Goal: Information Seeking & Learning: Learn about a topic

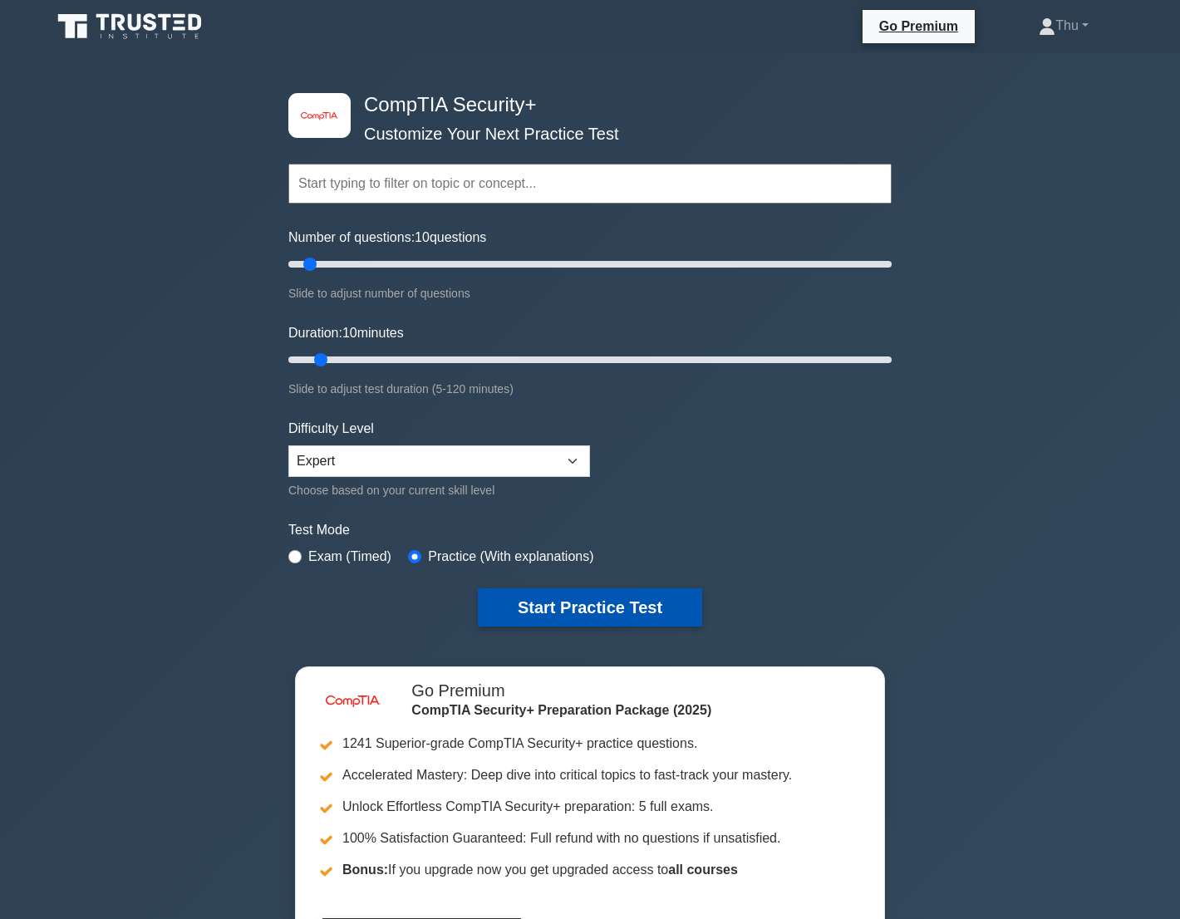
click at [640, 606] on button "Start Practice Test" at bounding box center [590, 607] width 224 height 38
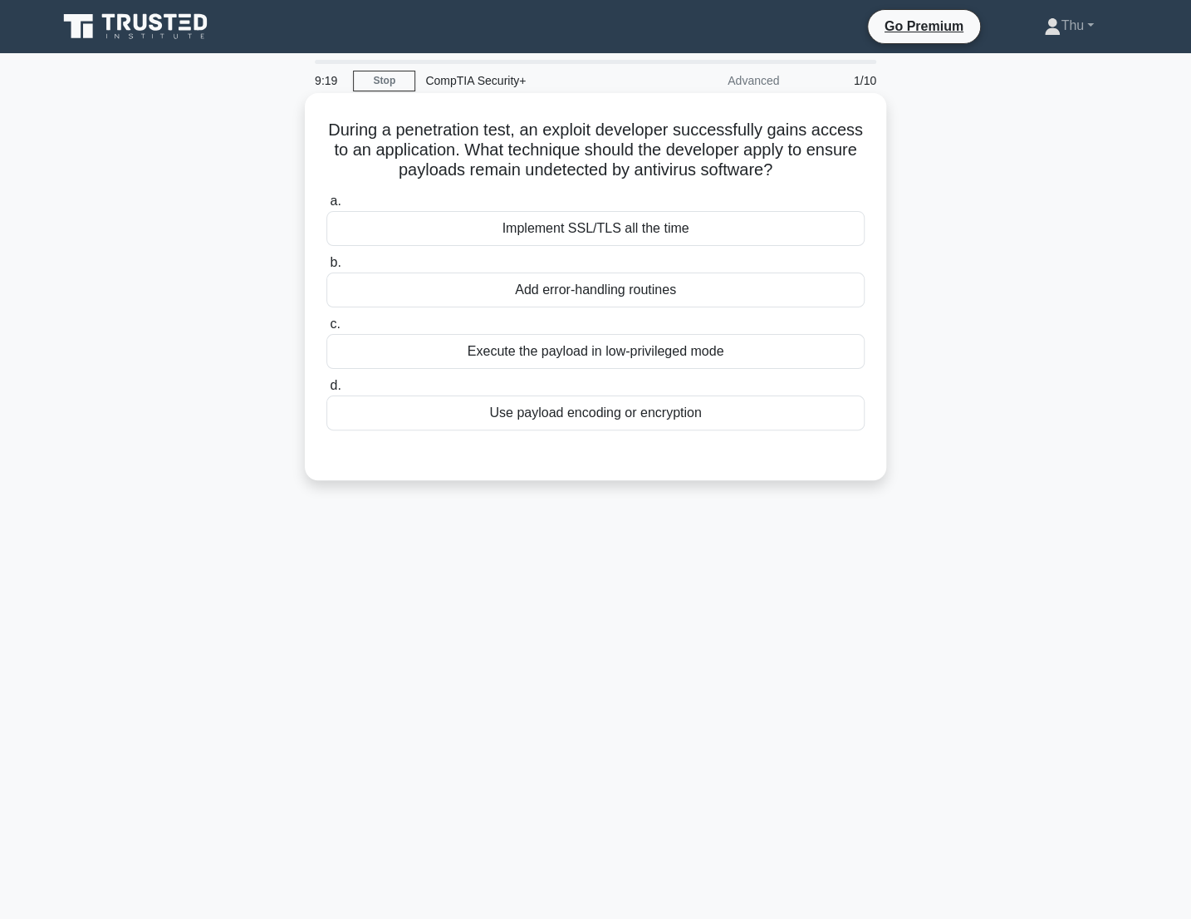
click at [566, 349] on div "Execute the payload in low-privileged mode" at bounding box center [595, 351] width 538 height 35
click at [326, 330] on input "c. Execute the payload in low-privileged mode" at bounding box center [326, 324] width 0 height 11
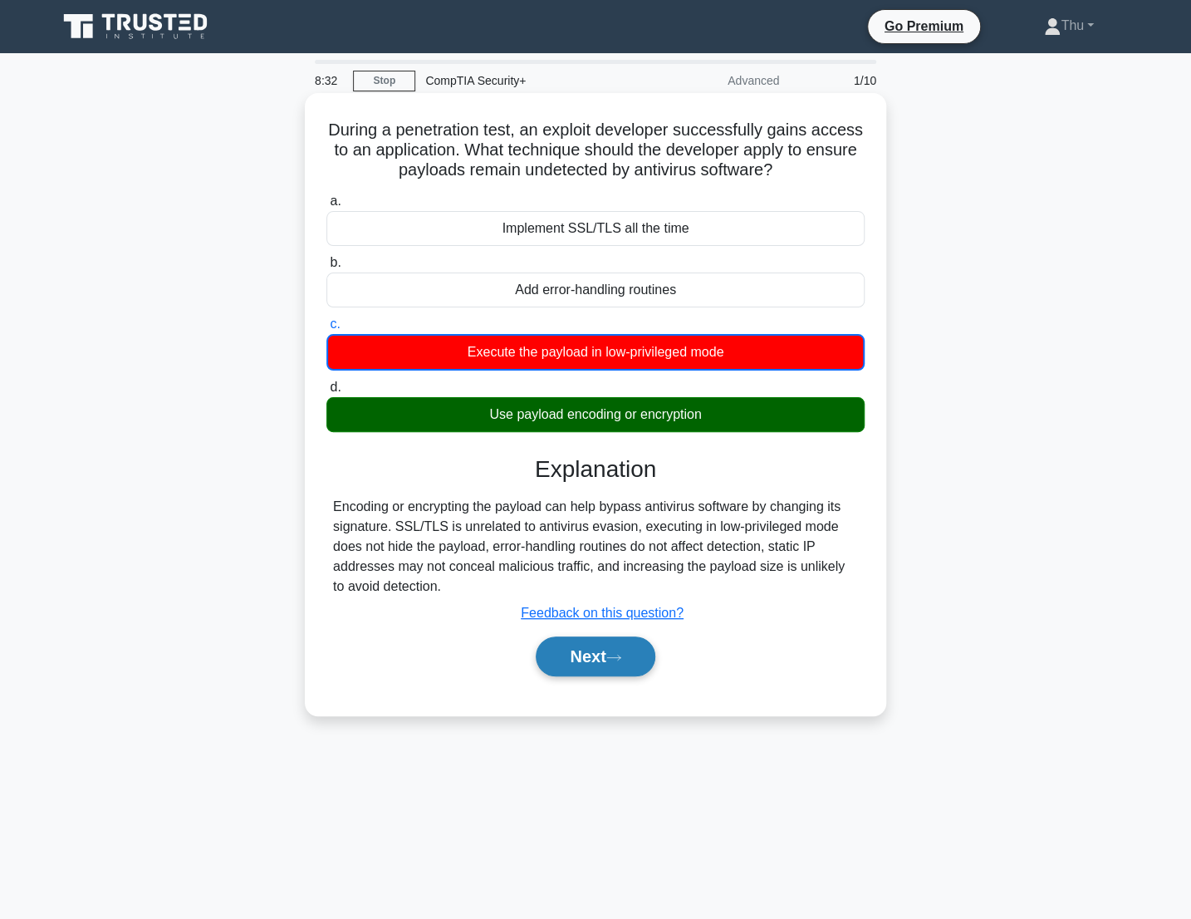
click at [562, 654] on button "Next" at bounding box center [595, 656] width 119 height 40
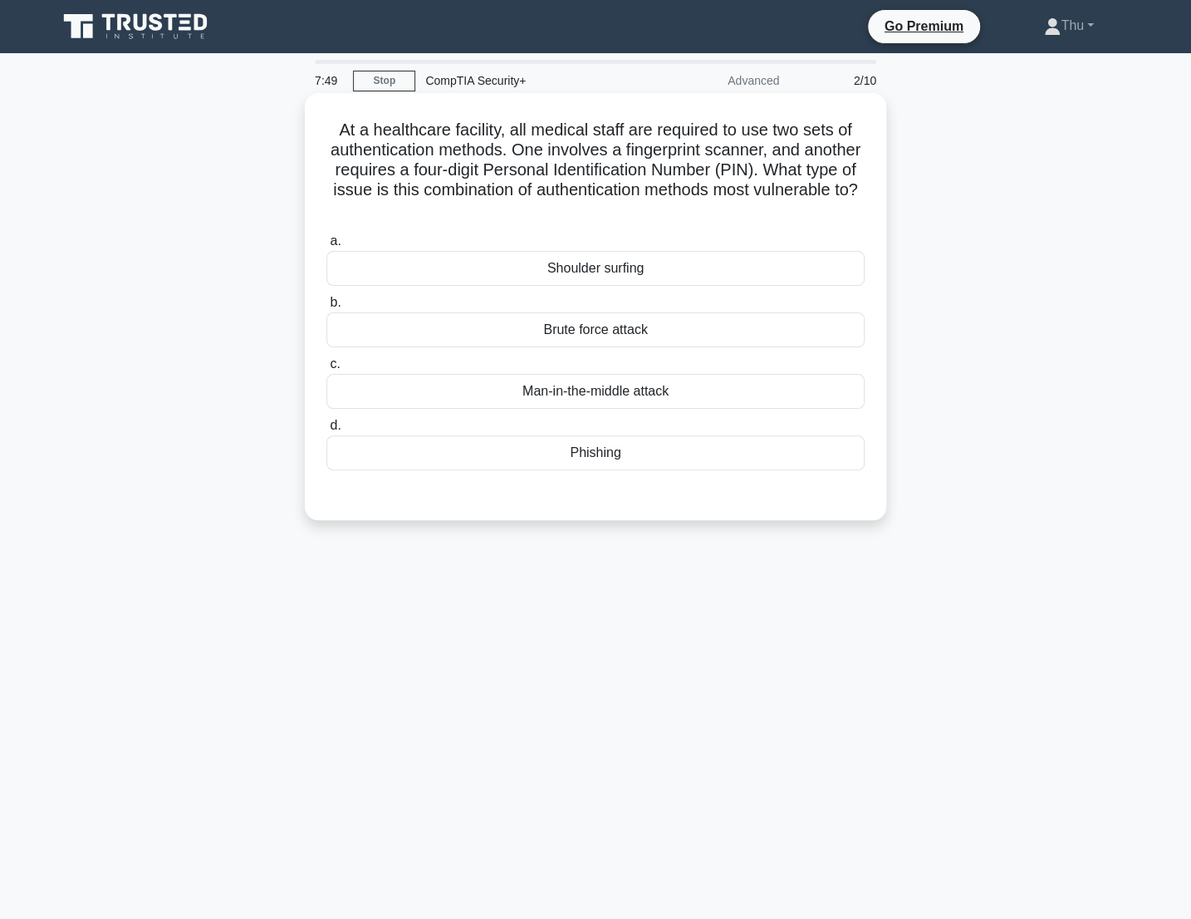
click at [653, 282] on div "Shoulder surfing" at bounding box center [595, 268] width 538 height 35
click at [326, 247] on input "a. Shoulder surfing" at bounding box center [326, 241] width 0 height 11
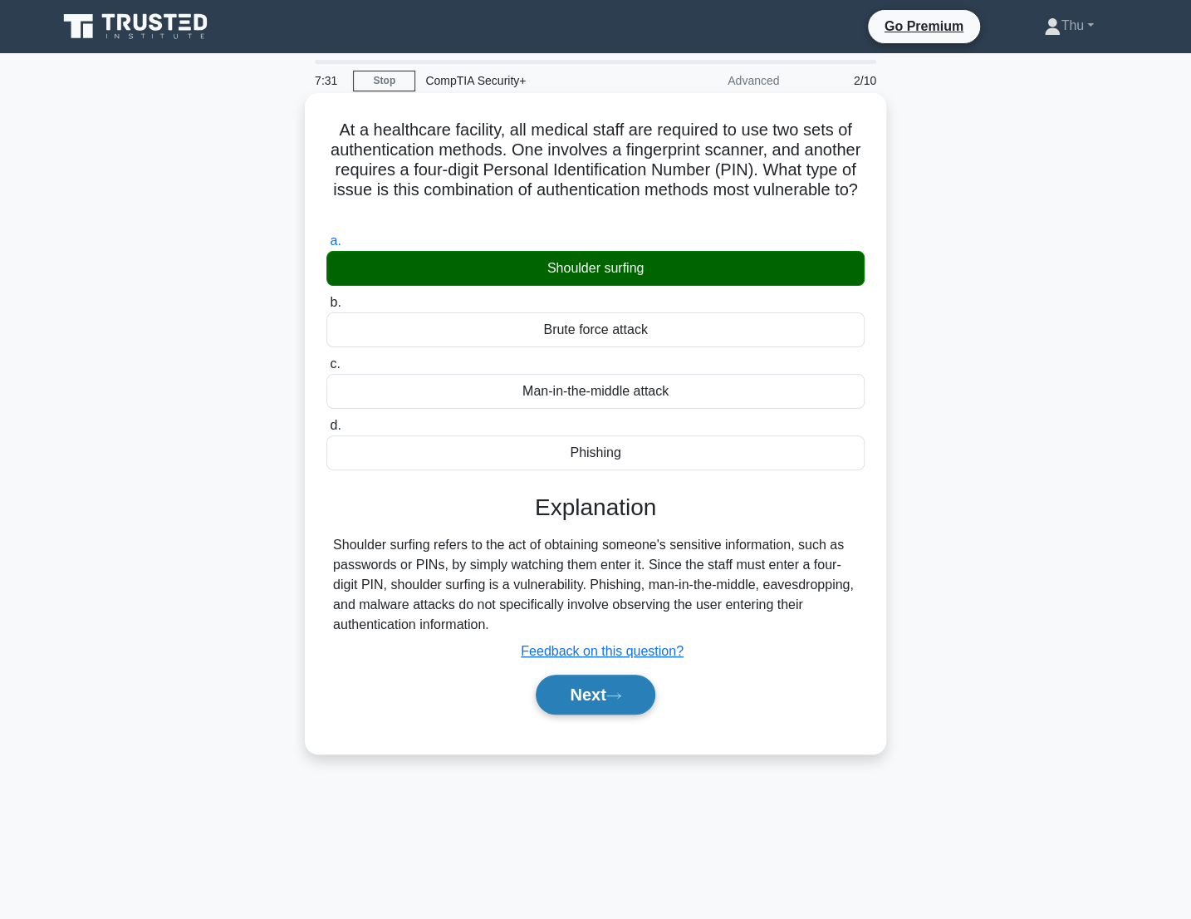
click at [634, 700] on button "Next" at bounding box center [595, 695] width 119 height 40
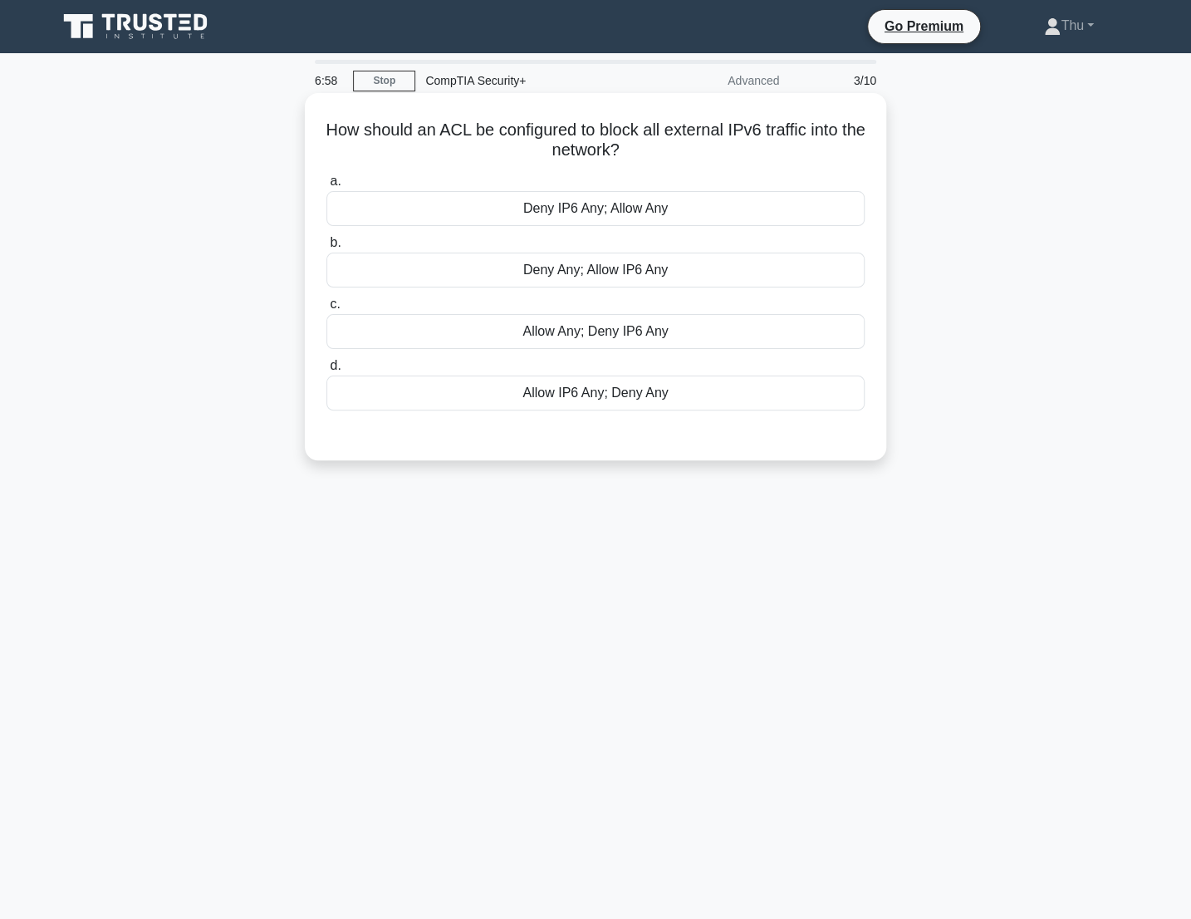
click at [624, 340] on div "Allow Any; Deny IP6 Any" at bounding box center [595, 331] width 538 height 35
click at [326, 310] on input "c. Allow Any; Deny IP6 Any" at bounding box center [326, 304] width 0 height 11
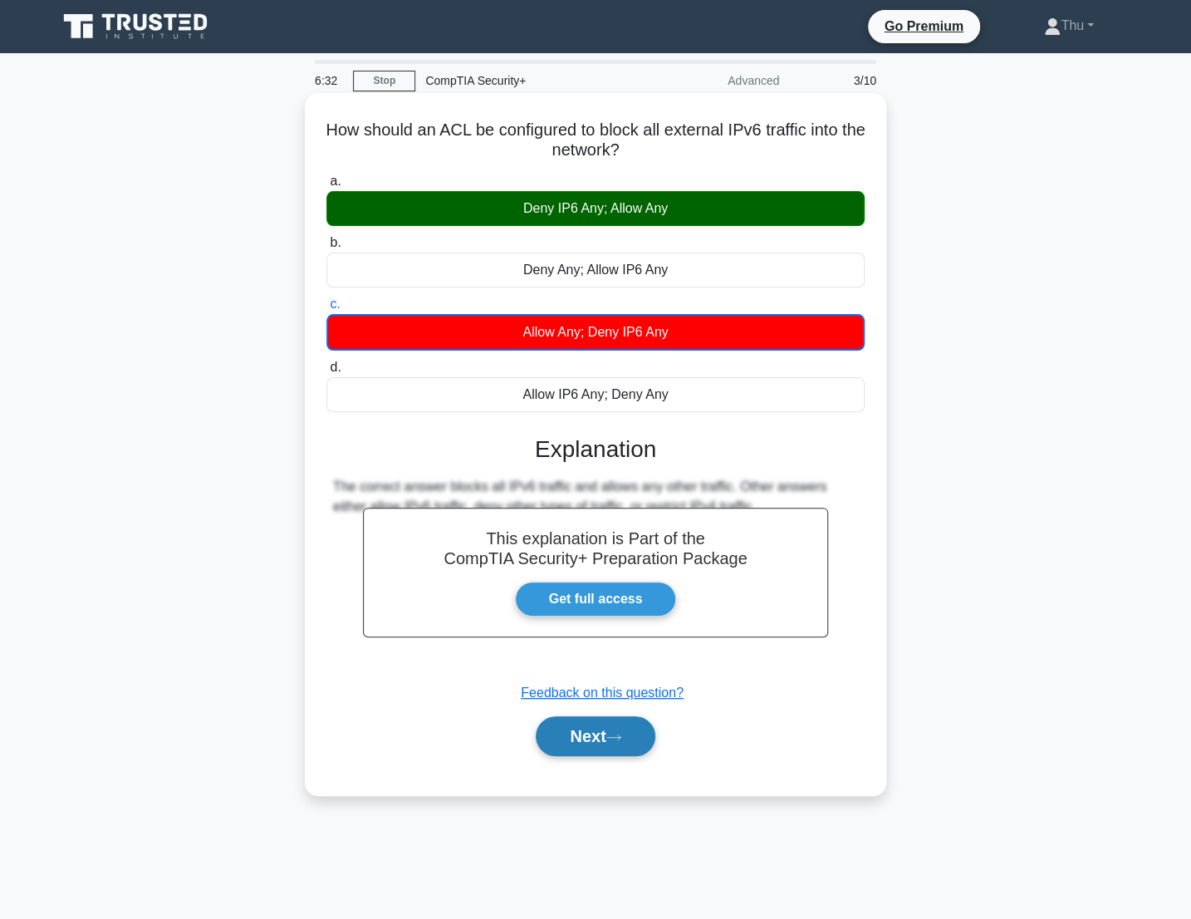
click at [606, 736] on button "Next" at bounding box center [595, 736] width 119 height 40
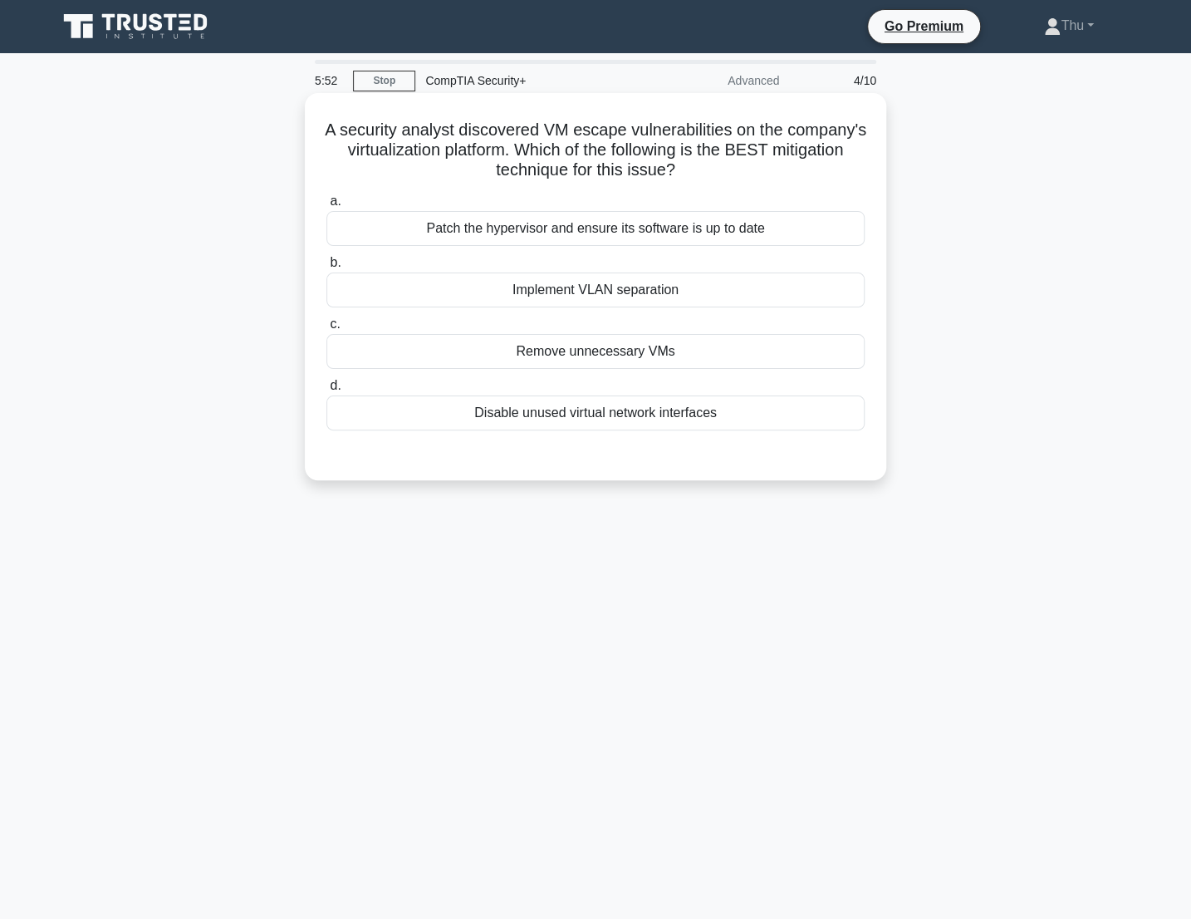
click at [656, 348] on div "Remove unnecessary VMs" at bounding box center [595, 351] width 538 height 35
click at [326, 330] on input "c. Remove unnecessary VMs" at bounding box center [326, 324] width 0 height 11
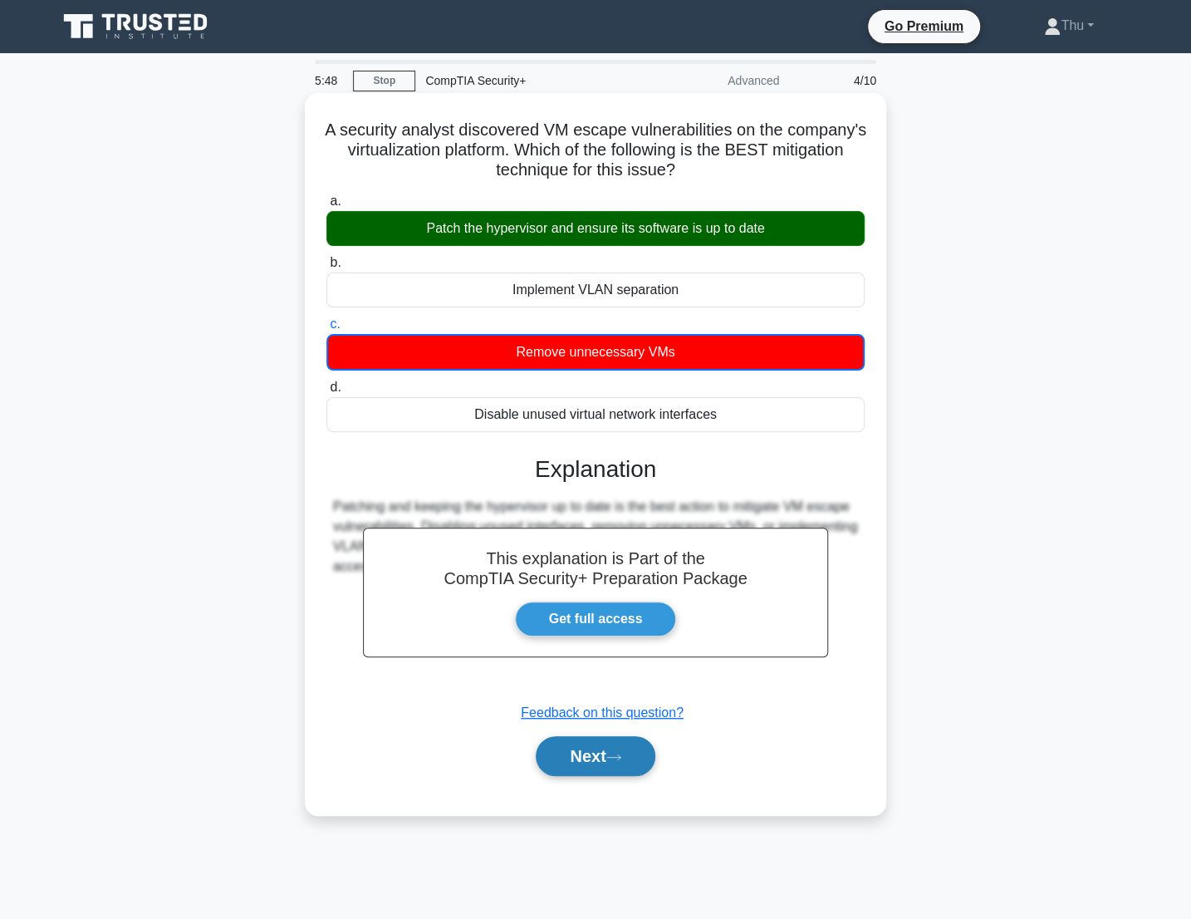
click at [622, 767] on button "Next" at bounding box center [595, 756] width 119 height 40
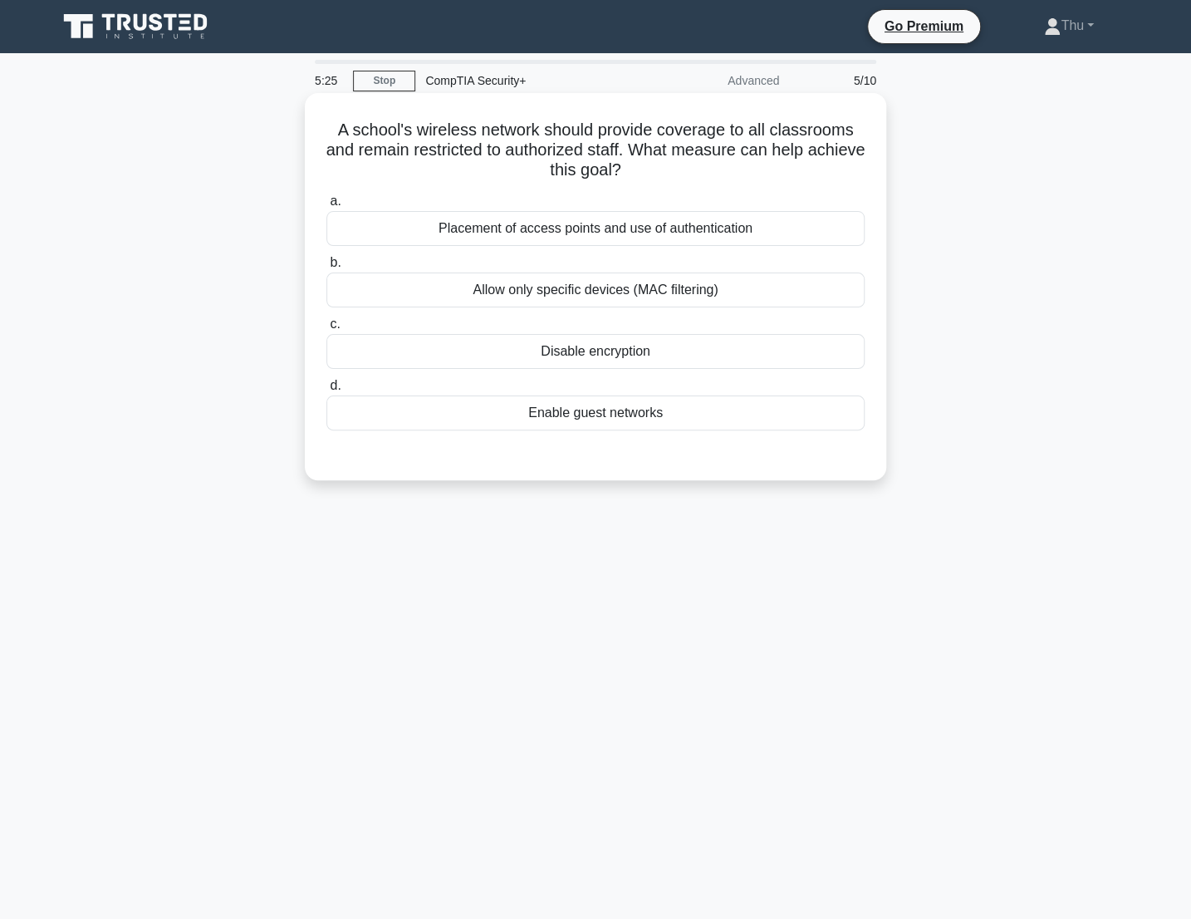
click at [698, 292] on div "Allow only specific devices (MAC filtering)" at bounding box center [595, 289] width 538 height 35
click at [326, 268] on input "b. Allow only specific devices (MAC filtering)" at bounding box center [326, 263] width 0 height 11
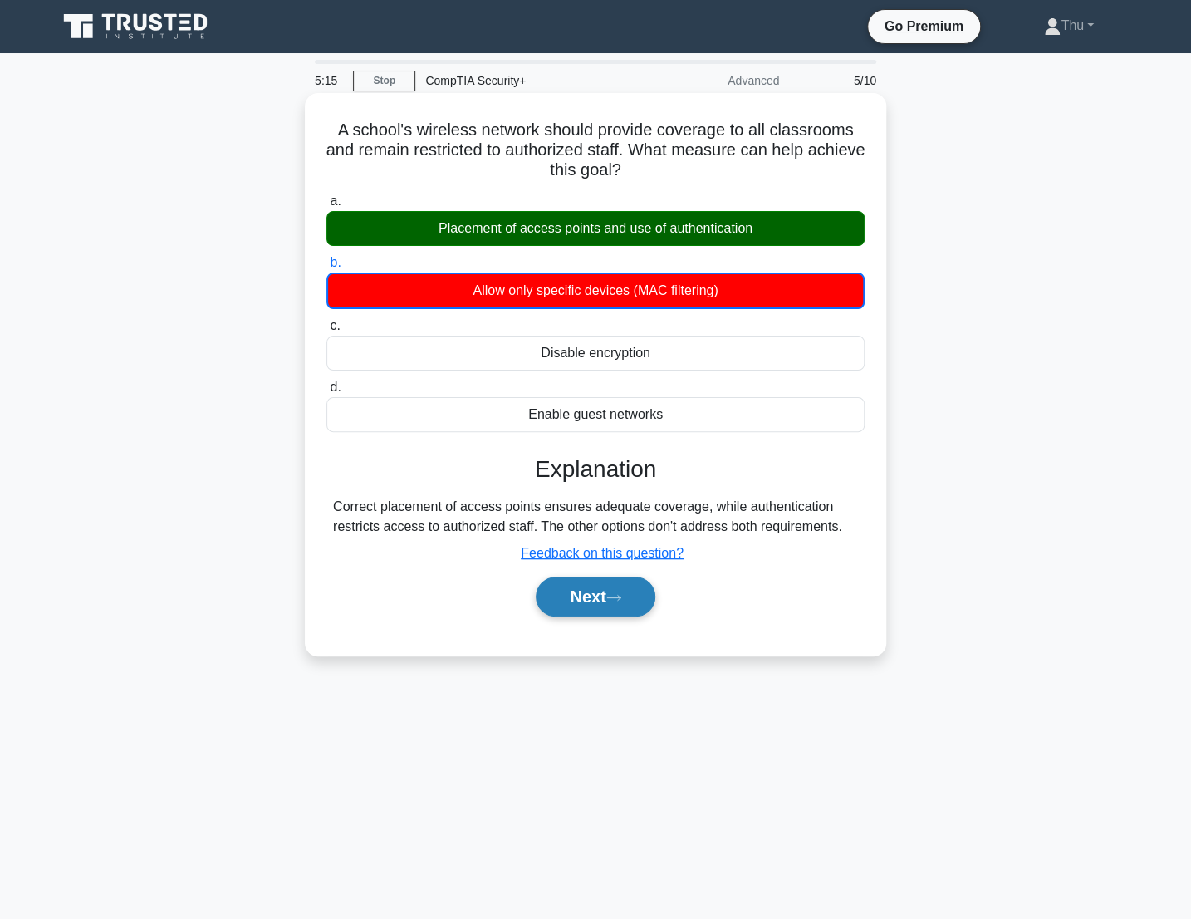
click at [591, 596] on button "Next" at bounding box center [595, 597] width 119 height 40
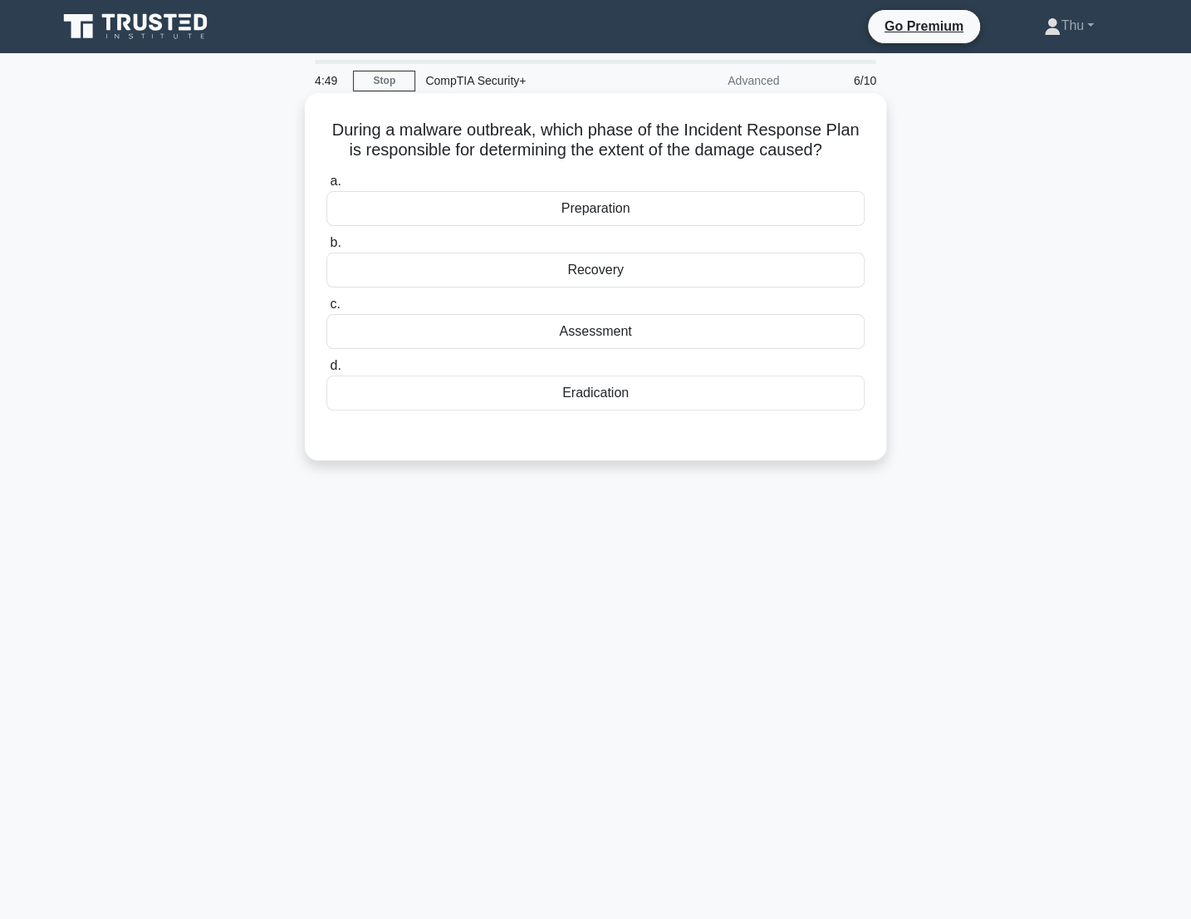
click at [596, 335] on div "Assessment" at bounding box center [595, 331] width 538 height 35
click at [326, 310] on input "c. Assessment" at bounding box center [326, 304] width 0 height 11
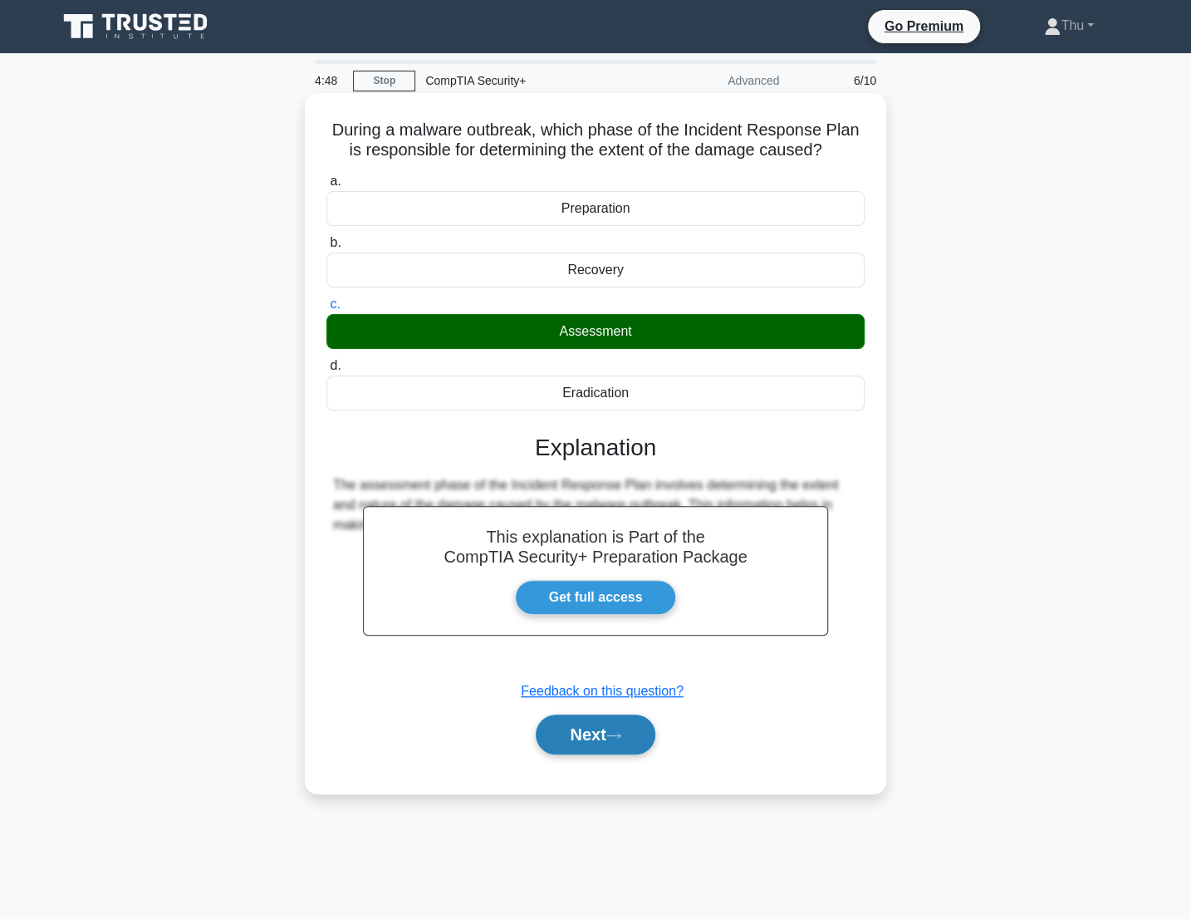
click at [582, 744] on button "Next" at bounding box center [595, 734] width 119 height 40
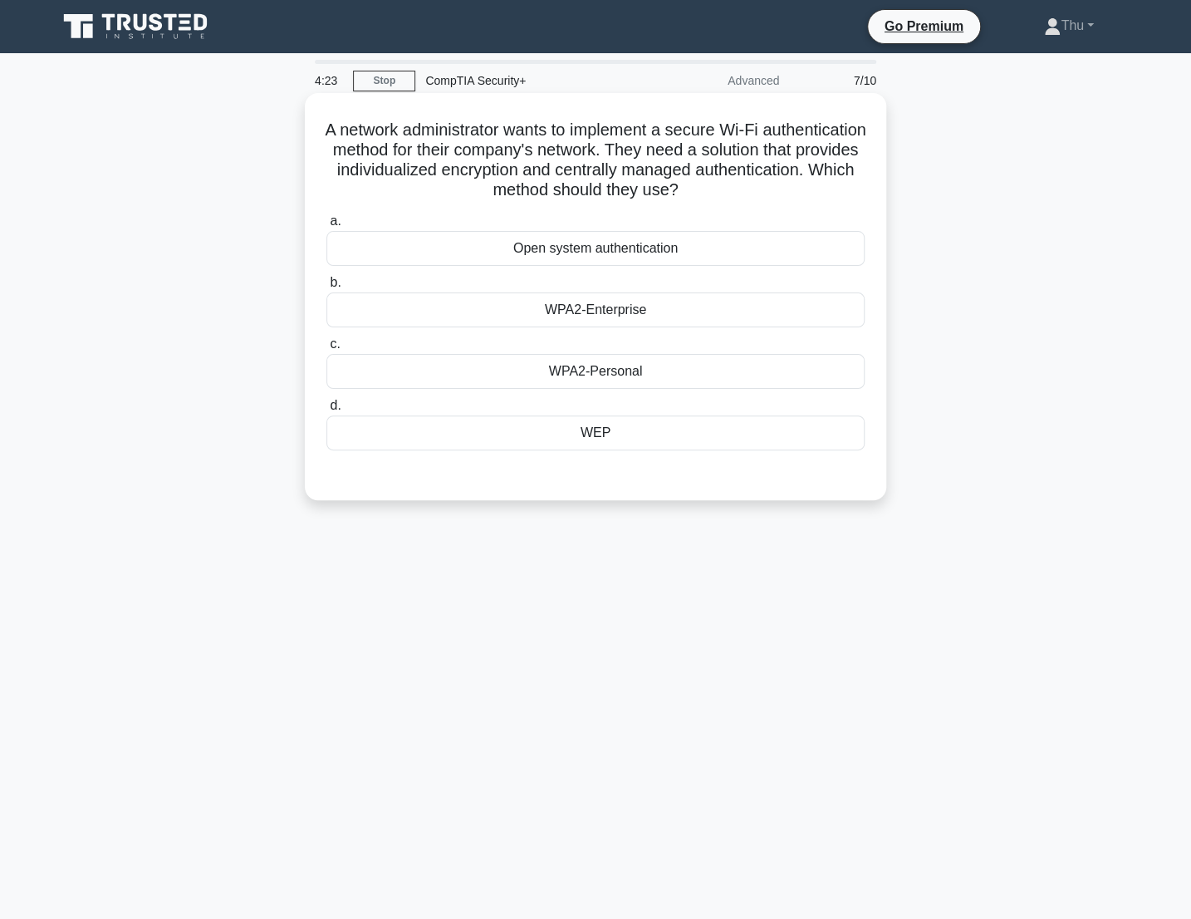
click at [610, 300] on div "WPA2-Enterprise" at bounding box center [595, 309] width 538 height 35
click at [326, 288] on input "b. WPA2-Enterprise" at bounding box center [326, 282] width 0 height 11
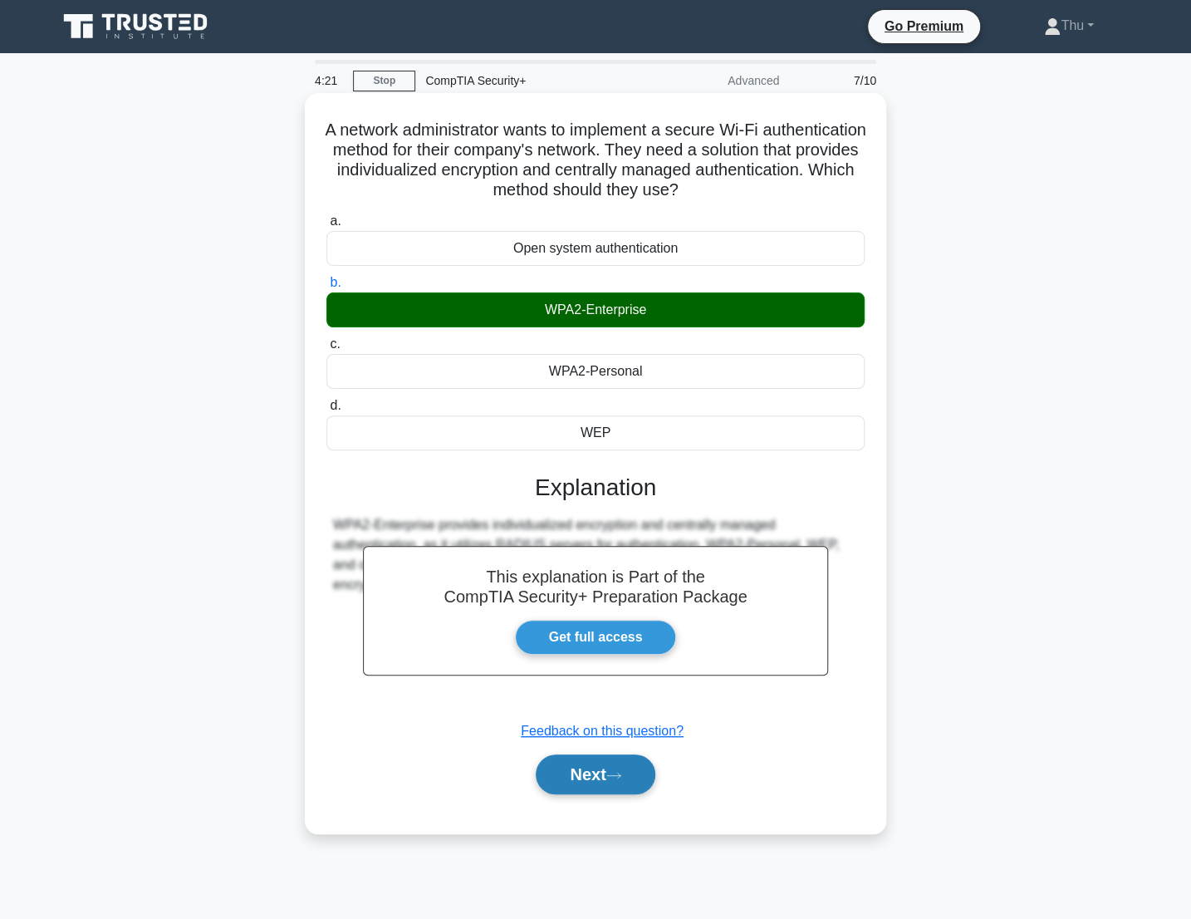
click at [624, 782] on button "Next" at bounding box center [595, 774] width 119 height 40
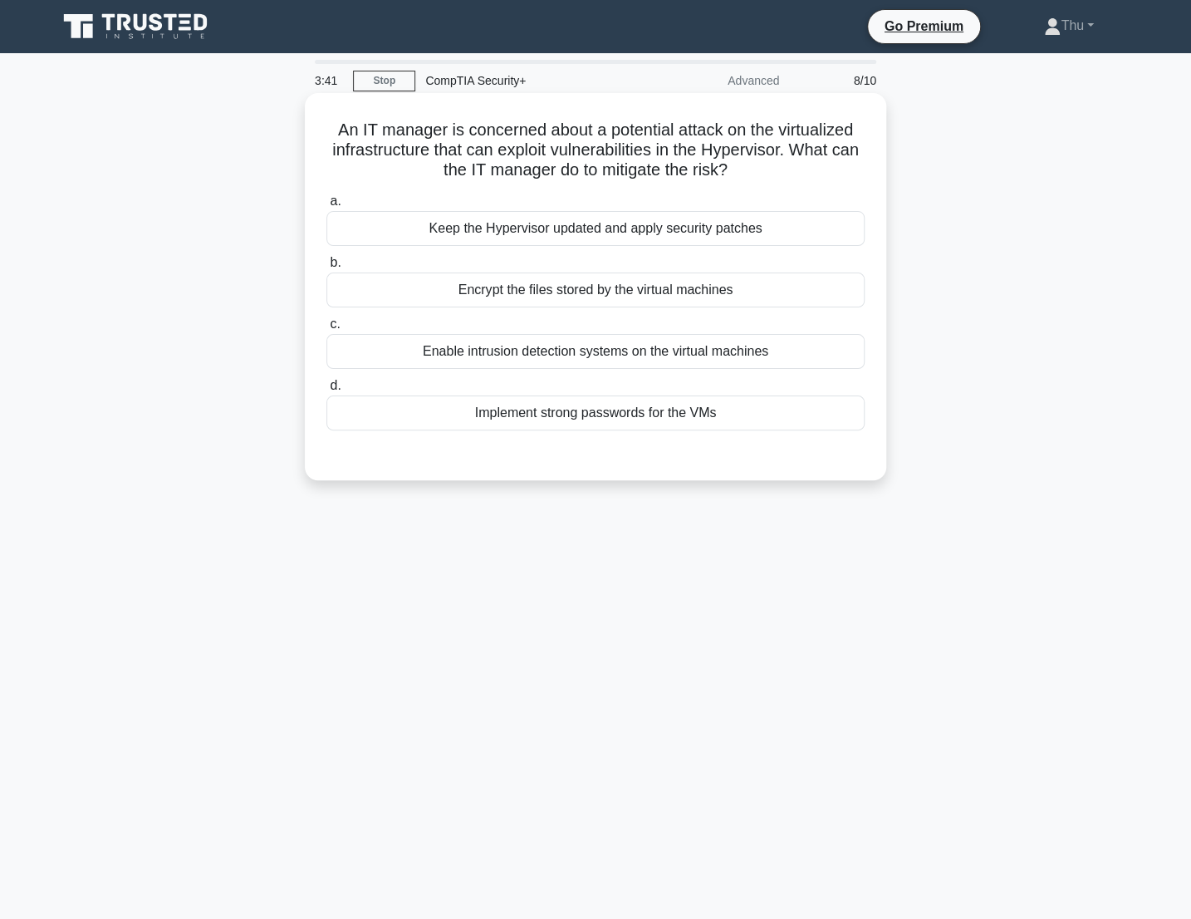
click at [682, 233] on div "Keep the Hypervisor updated and apply security patches" at bounding box center [595, 228] width 538 height 35
click at [326, 207] on input "a. Keep the Hypervisor updated and apply security patches" at bounding box center [326, 201] width 0 height 11
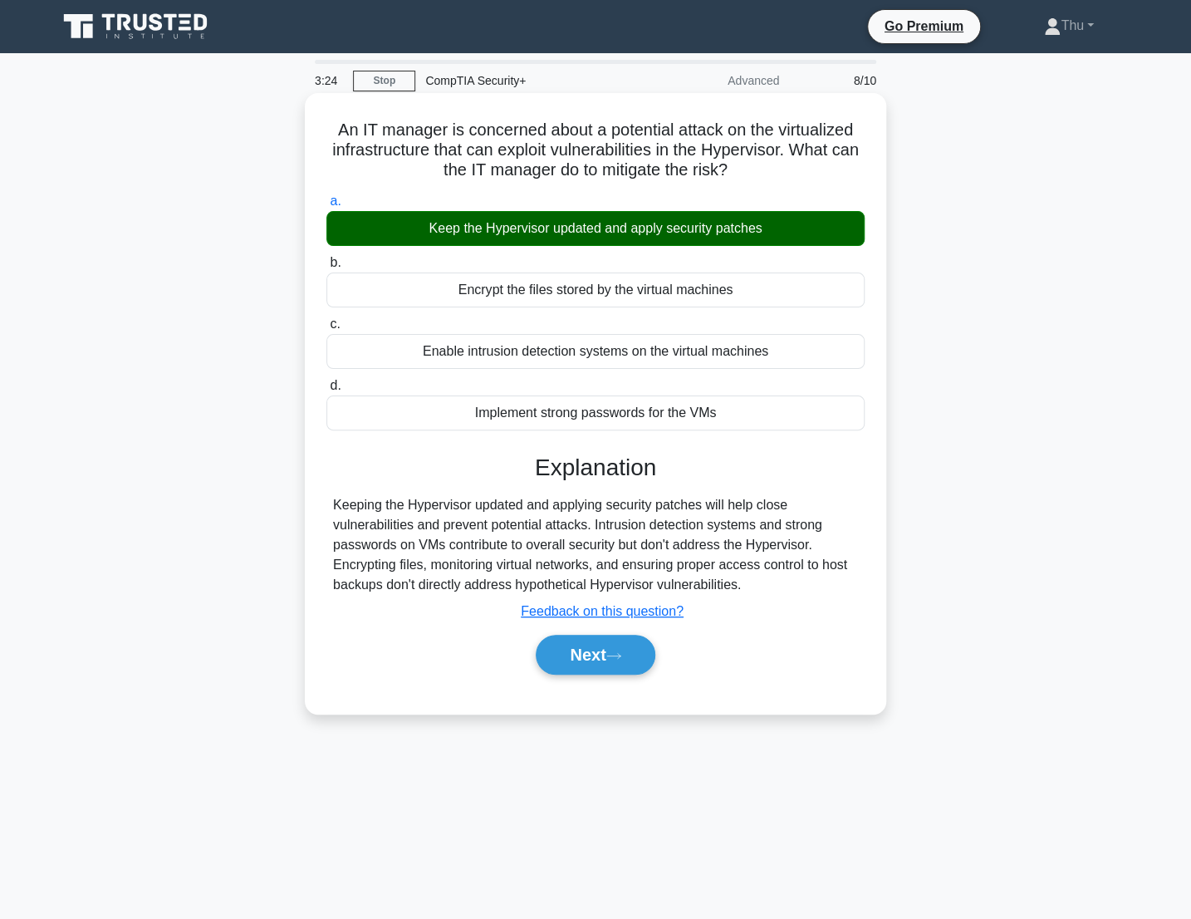
click at [595, 681] on div "Next" at bounding box center [595, 654] width 538 height 53
click at [606, 670] on button "Next" at bounding box center [595, 655] width 119 height 40
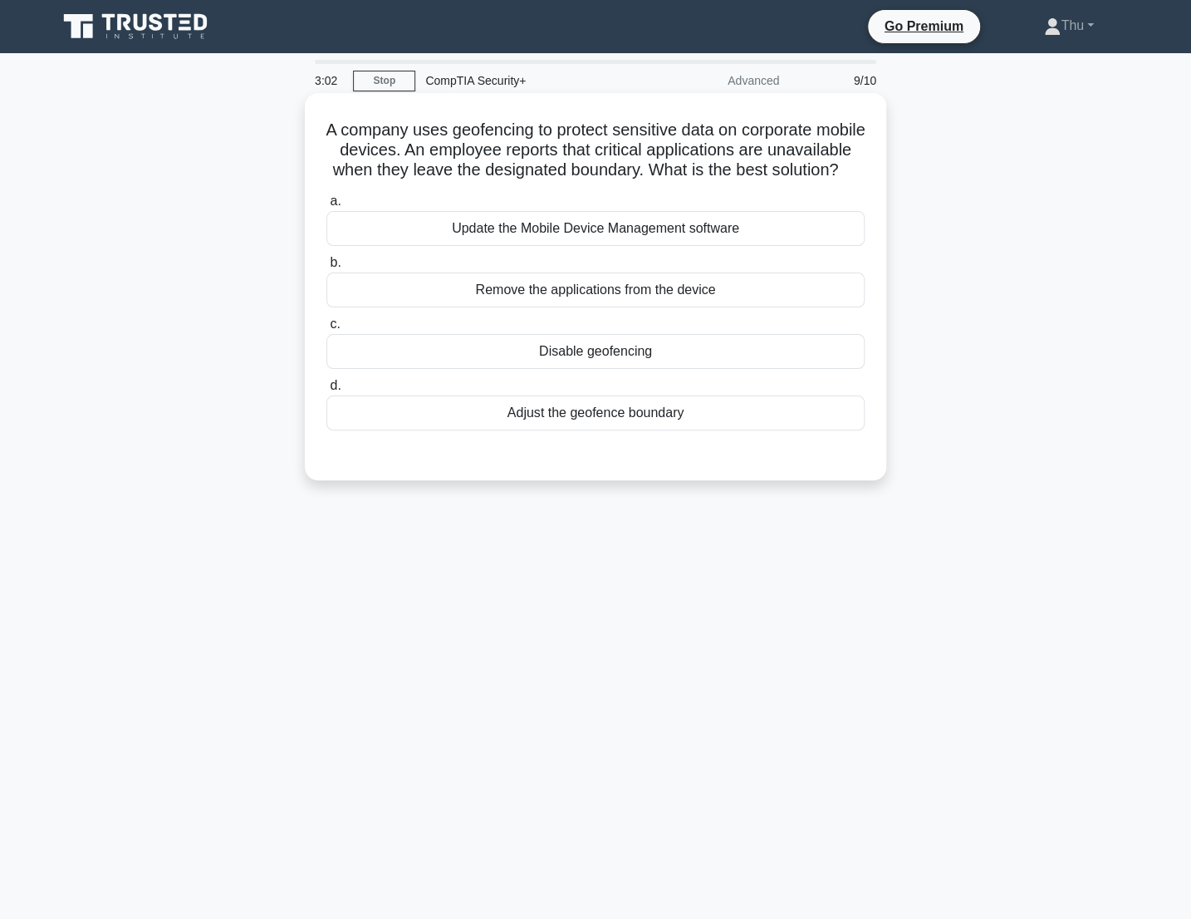
click at [671, 430] on div "Adjust the geofence boundary" at bounding box center [595, 412] width 538 height 35
drag, startPoint x: 671, startPoint y: 434, endPoint x: 665, endPoint y: 440, distance: 8.8
click at [665, 430] on div "Adjust the geofence boundary" at bounding box center [595, 412] width 538 height 35
click at [326, 391] on input "d. Adjust the geofence boundary" at bounding box center [326, 385] width 0 height 11
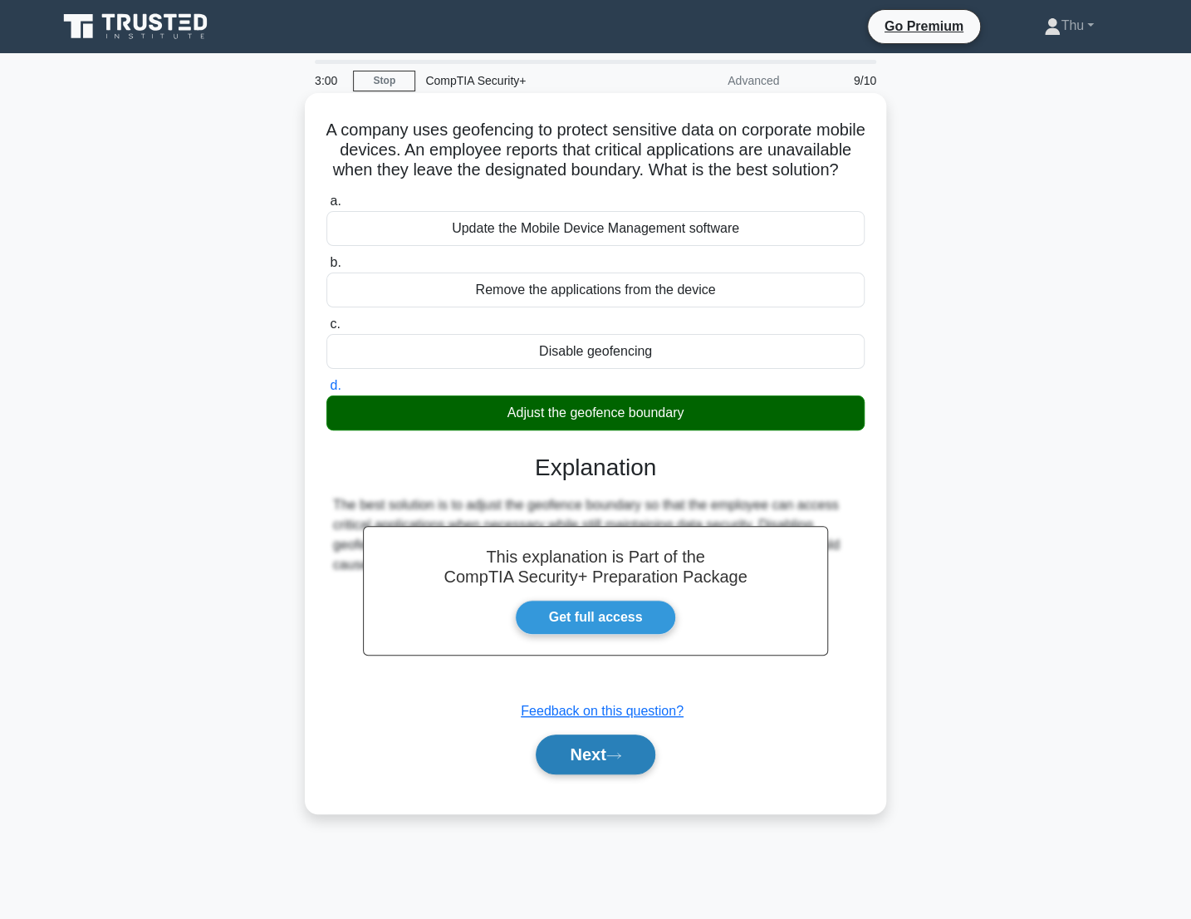
click at [591, 774] on button "Next" at bounding box center [595, 754] width 119 height 40
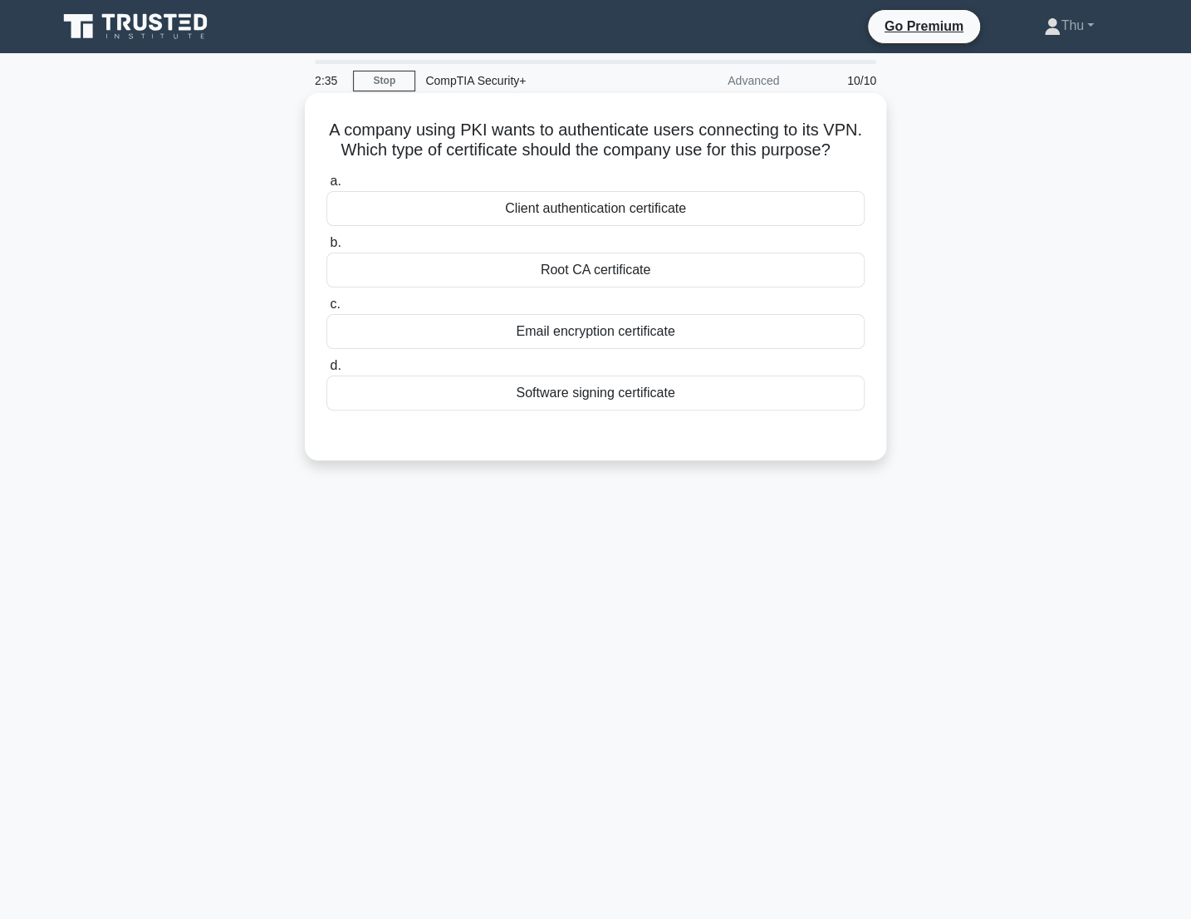
click at [599, 226] on div "Client authentication certificate" at bounding box center [595, 208] width 538 height 35
click at [326, 187] on input "a. Client authentication certificate" at bounding box center [326, 181] width 0 height 11
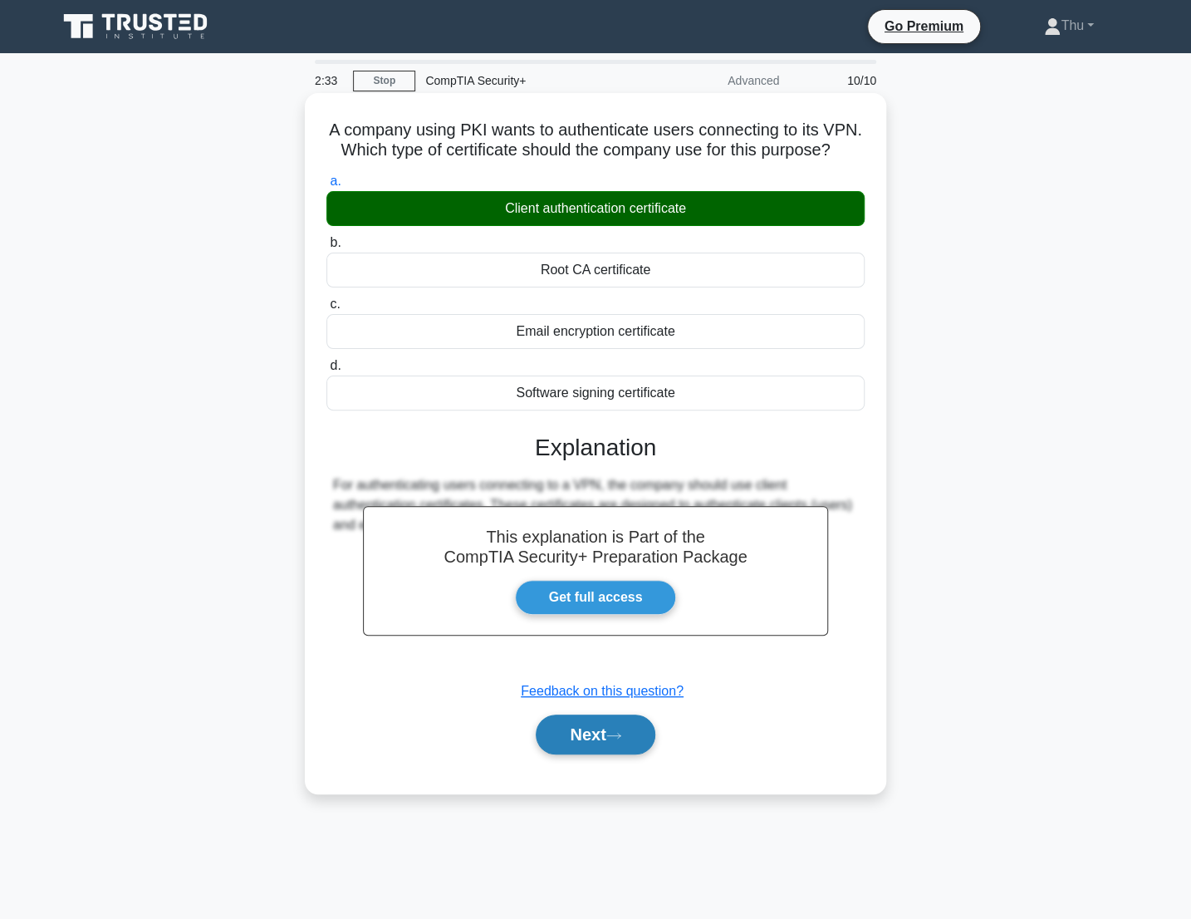
click at [626, 754] on button "Next" at bounding box center [595, 734] width 119 height 40
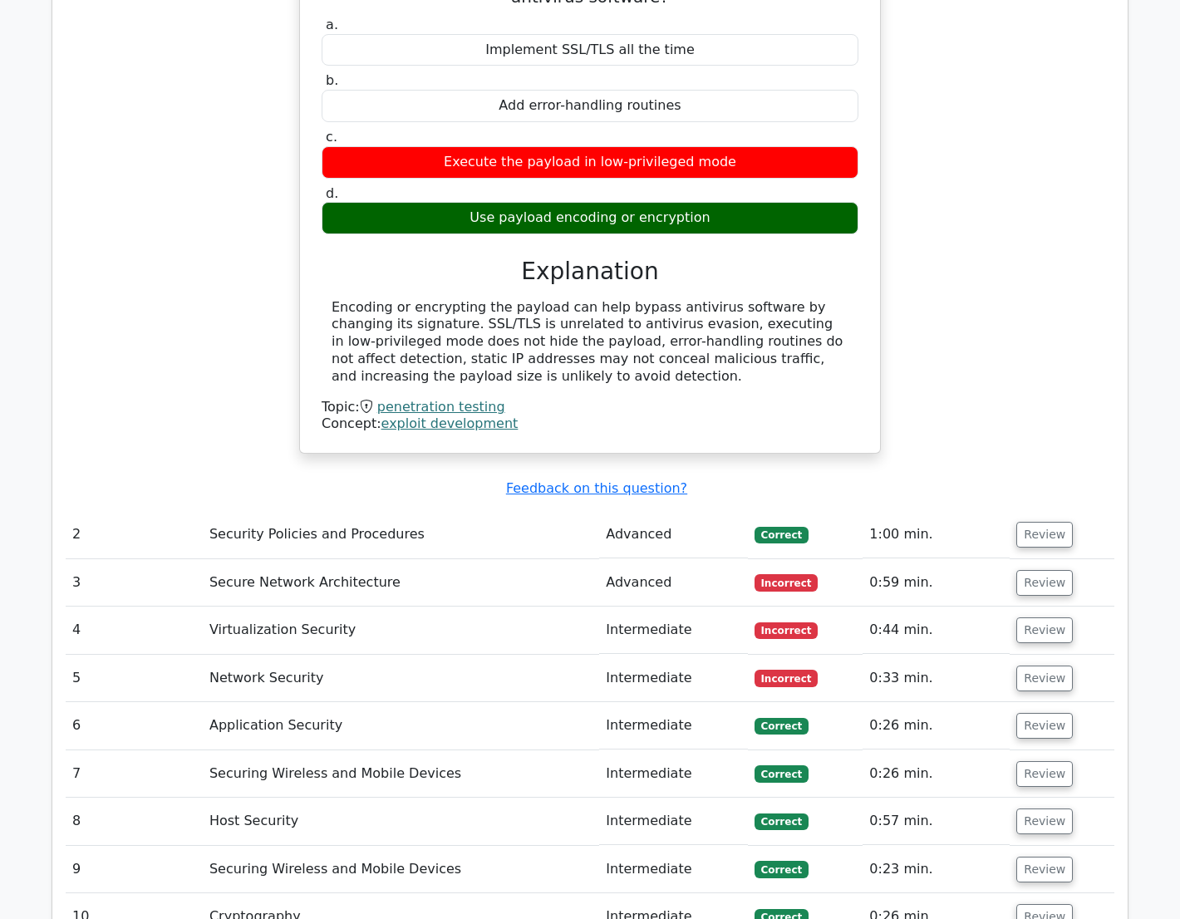
scroll to position [1736, 0]
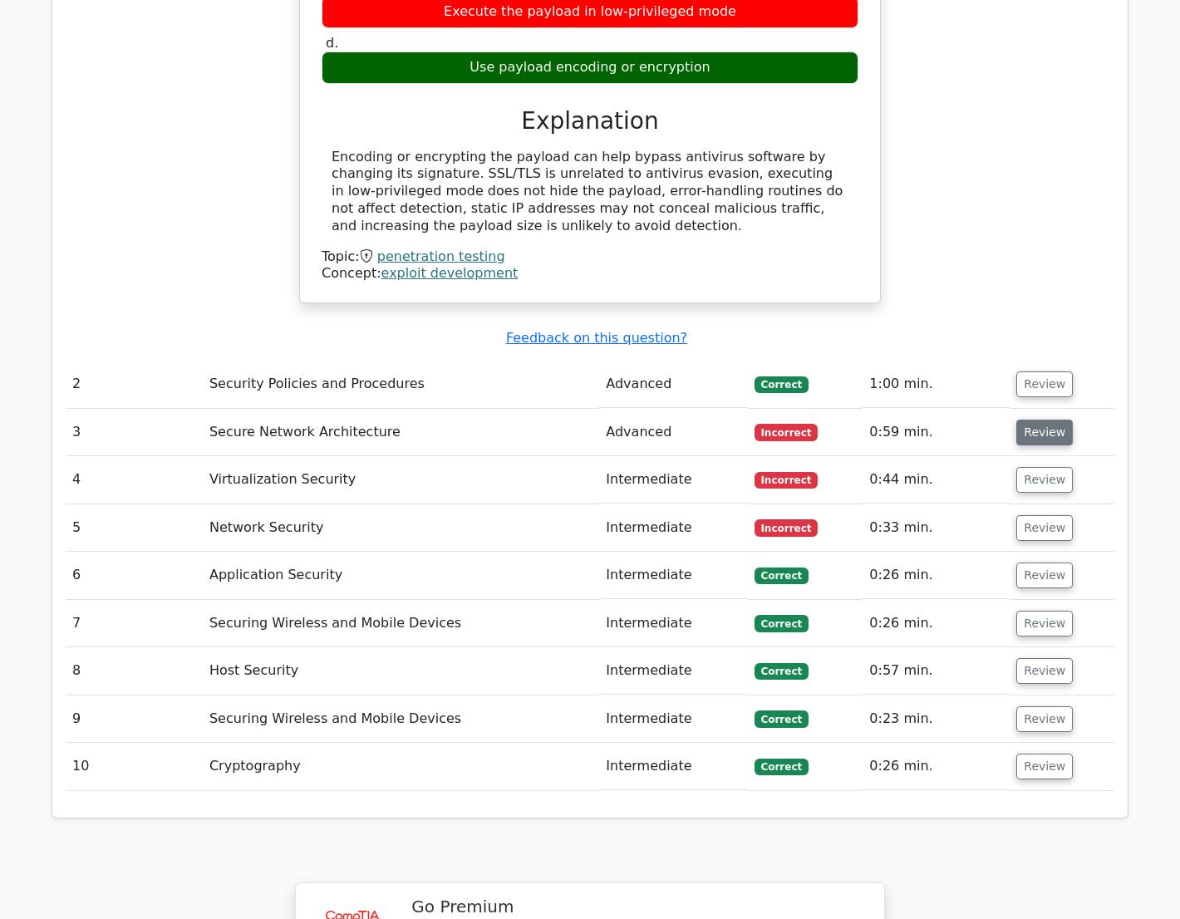
click at [1033, 420] on button "Review" at bounding box center [1044, 433] width 56 height 26
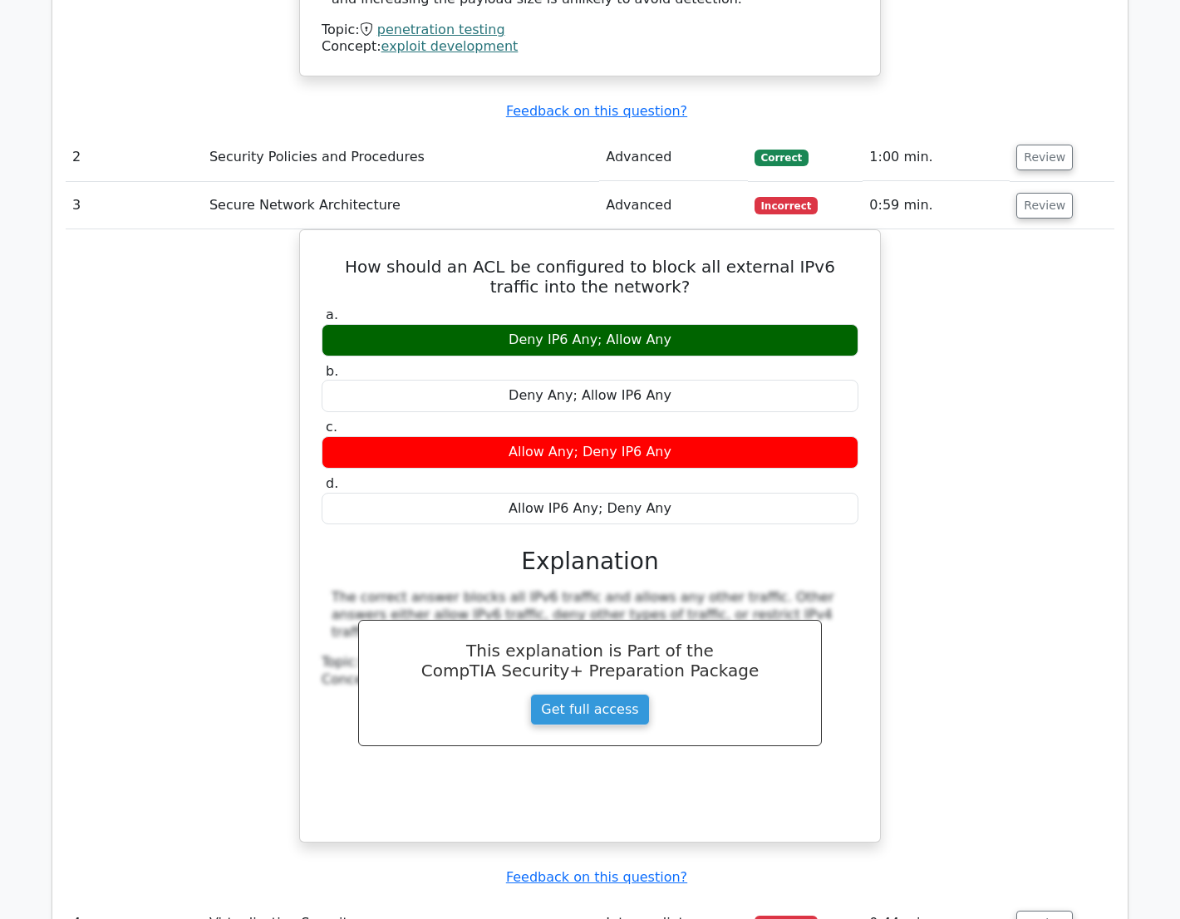
scroll to position [2039, 0]
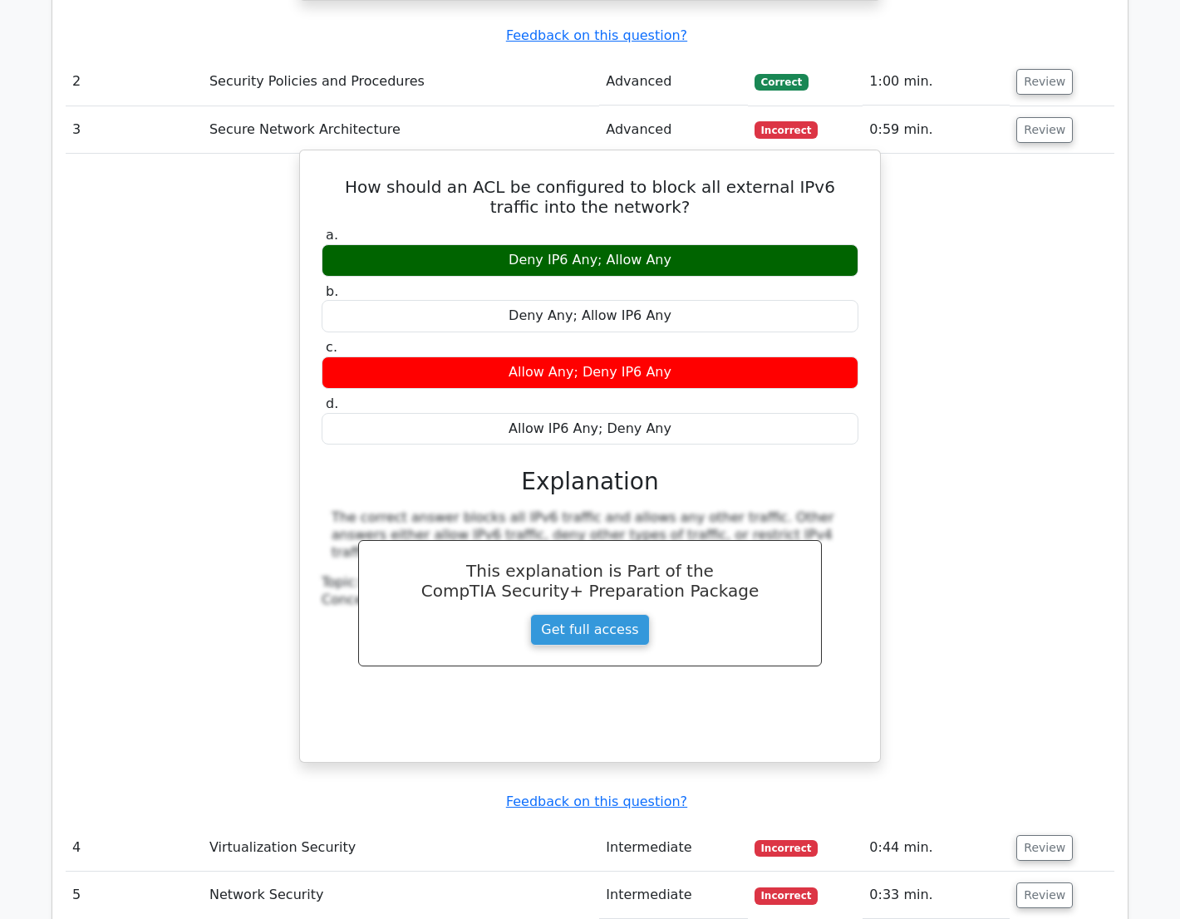
drag, startPoint x: 314, startPoint y: 116, endPoint x: 714, endPoint y: 361, distance: 468.3
click at [714, 361] on div "How should an ACL be configured to block all external IPv6 traffic into the net…" at bounding box center [590, 456] width 567 height 598
drag, startPoint x: 714, startPoint y: 361, endPoint x: 676, endPoint y: 321, distance: 54.1
copy div "How should an ACL be configured to block all external IPv6 traffic into the net…"
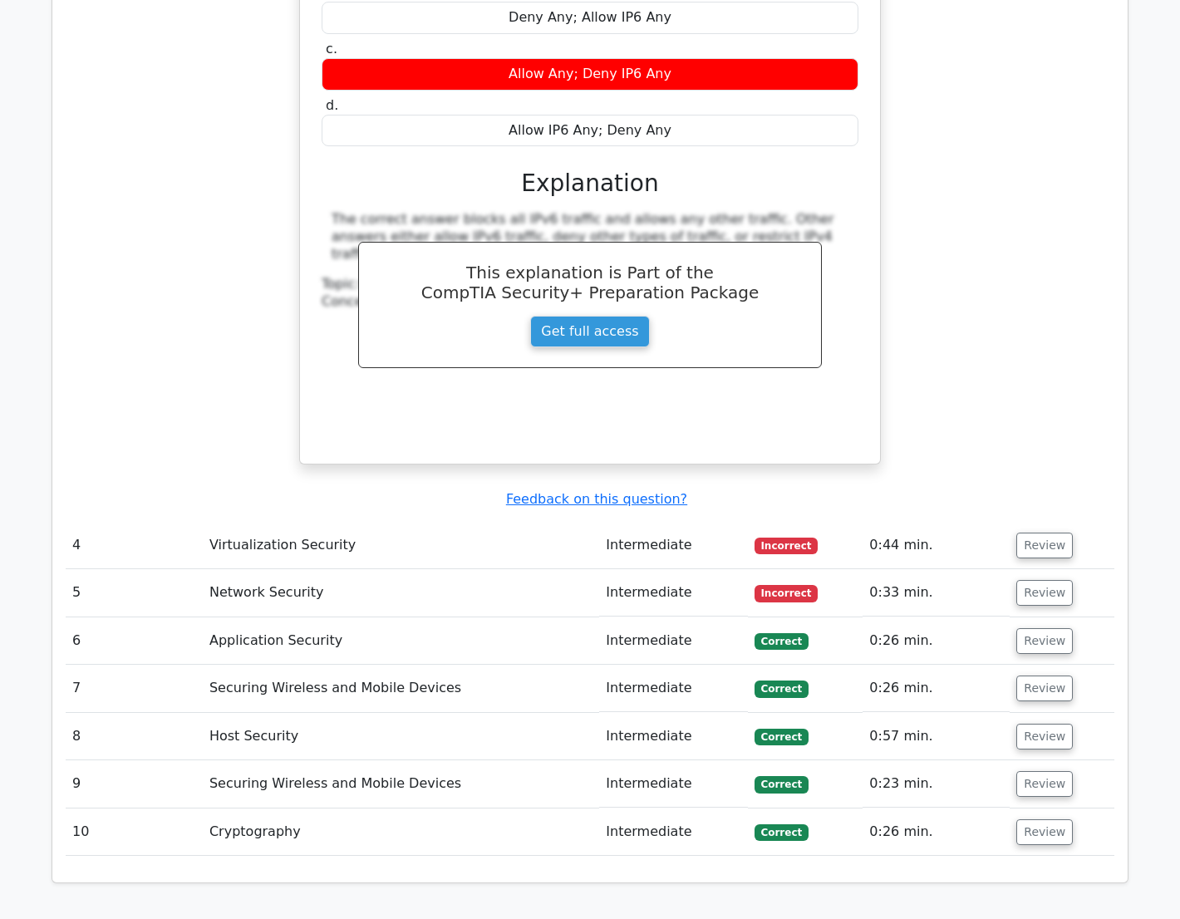
scroll to position [2567, 0]
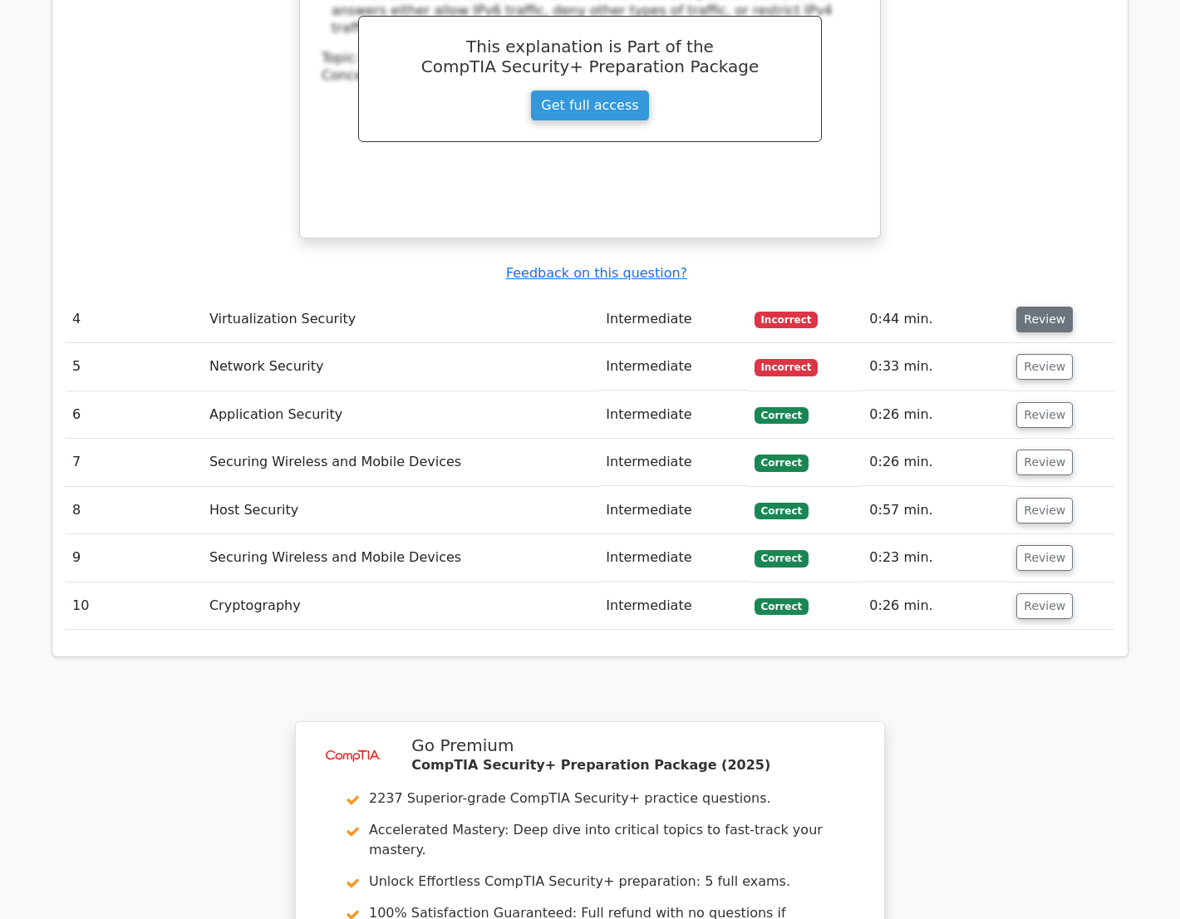
click at [1054, 307] on button "Review" at bounding box center [1044, 320] width 56 height 26
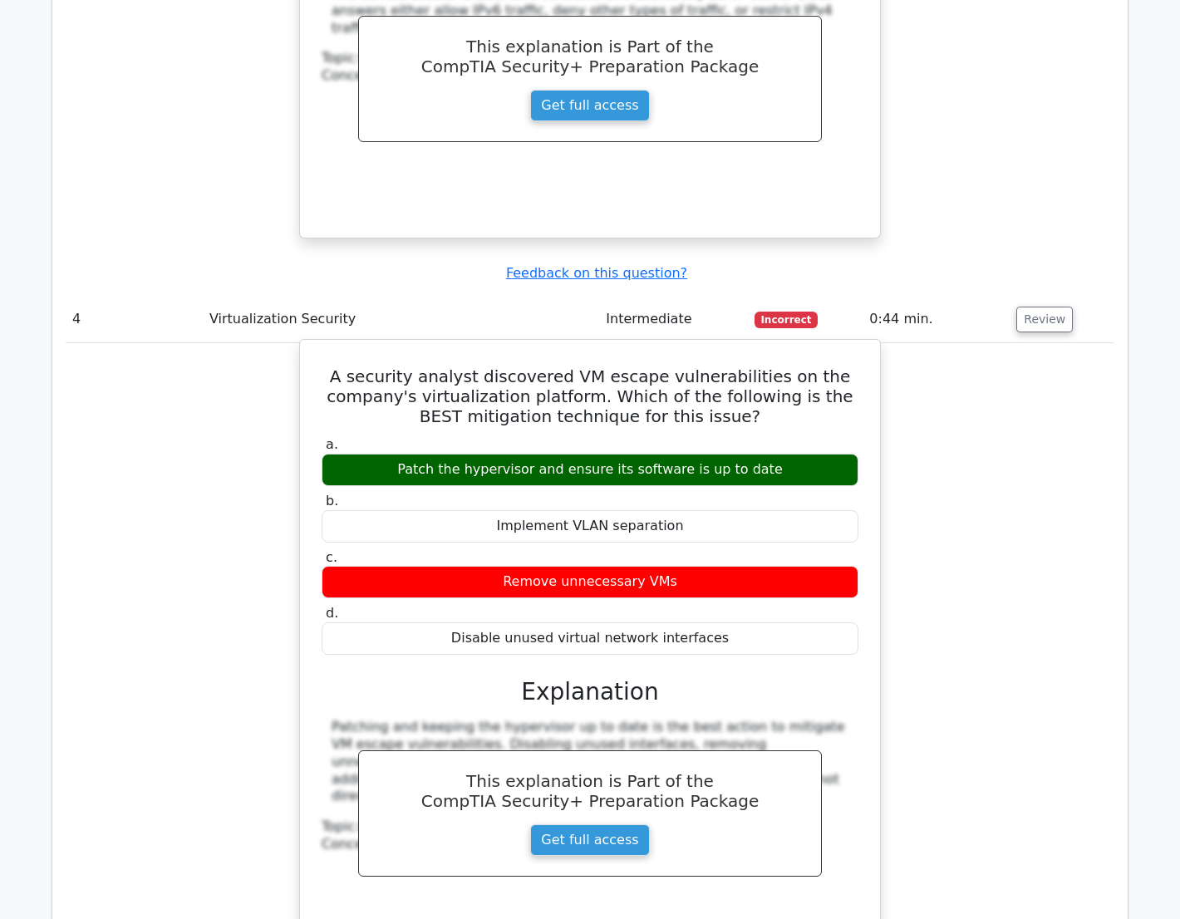
drag, startPoint x: 351, startPoint y: 304, endPoint x: 763, endPoint y: 588, distance: 501.2
click at [763, 588] on div "A security analyst discovered VM escape vulnerabilities on the company's virtua…" at bounding box center [590, 655] width 567 height 618
drag, startPoint x: 763, startPoint y: 588, endPoint x: 678, endPoint y: 542, distance: 97.4
copy div "A security analyst discovered VM escape vulnerabilities on the company's virtua…"
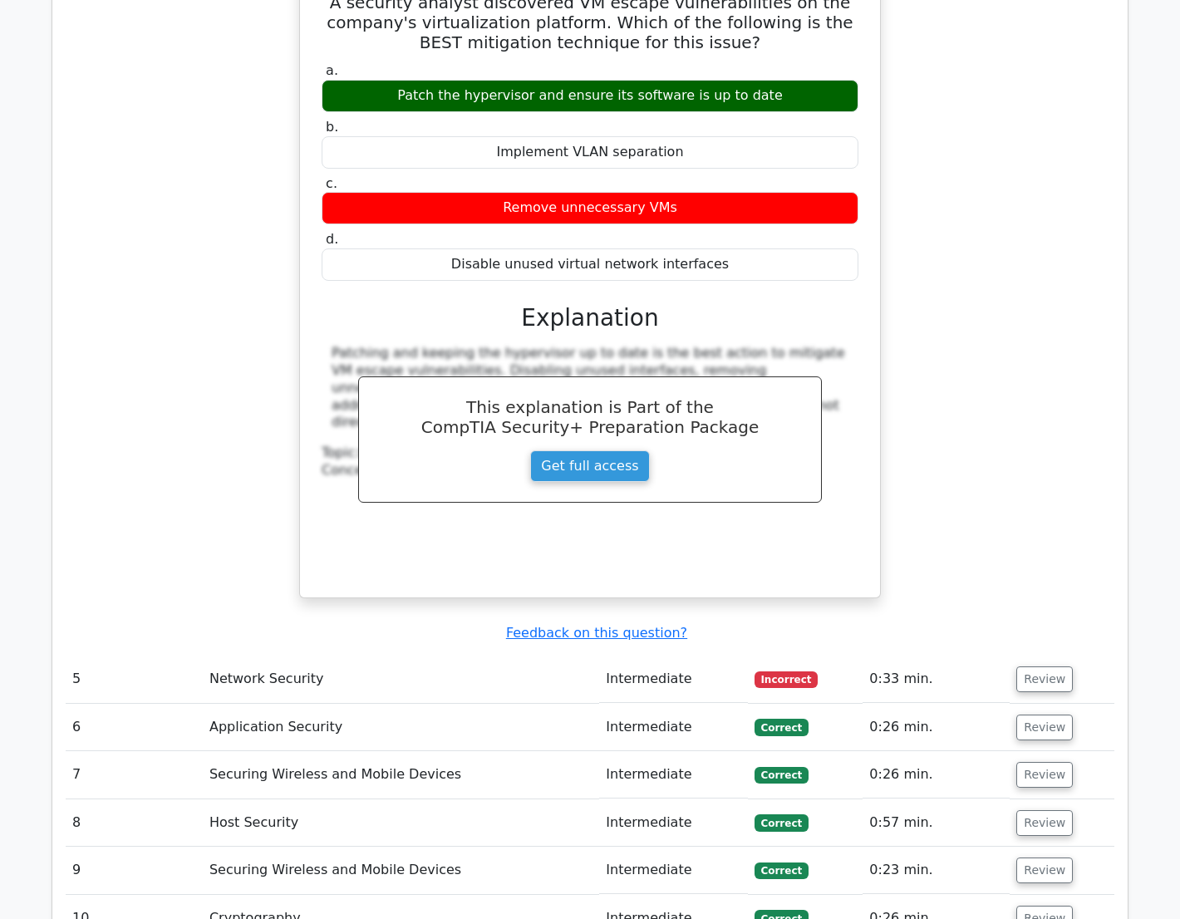
scroll to position [3021, 0]
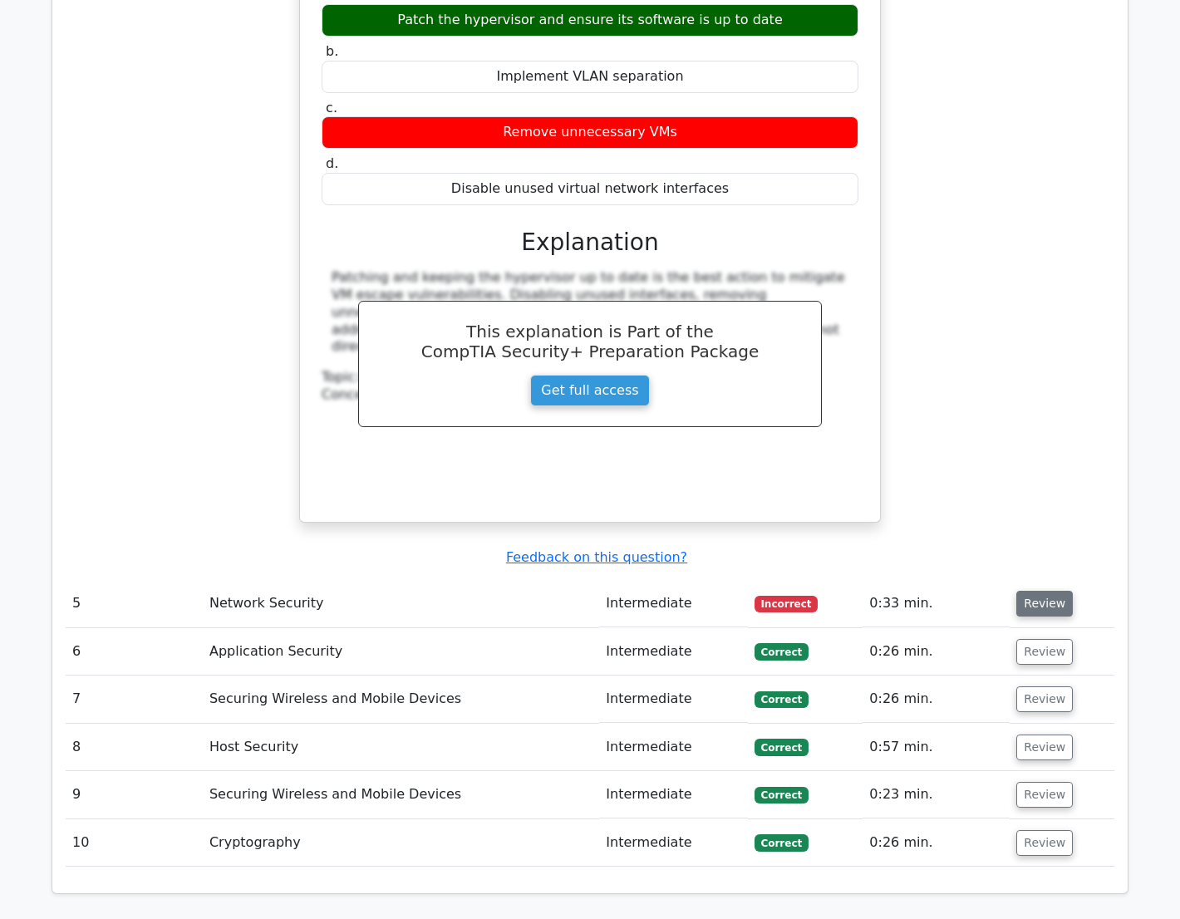
click at [1038, 591] on button "Review" at bounding box center [1044, 604] width 56 height 26
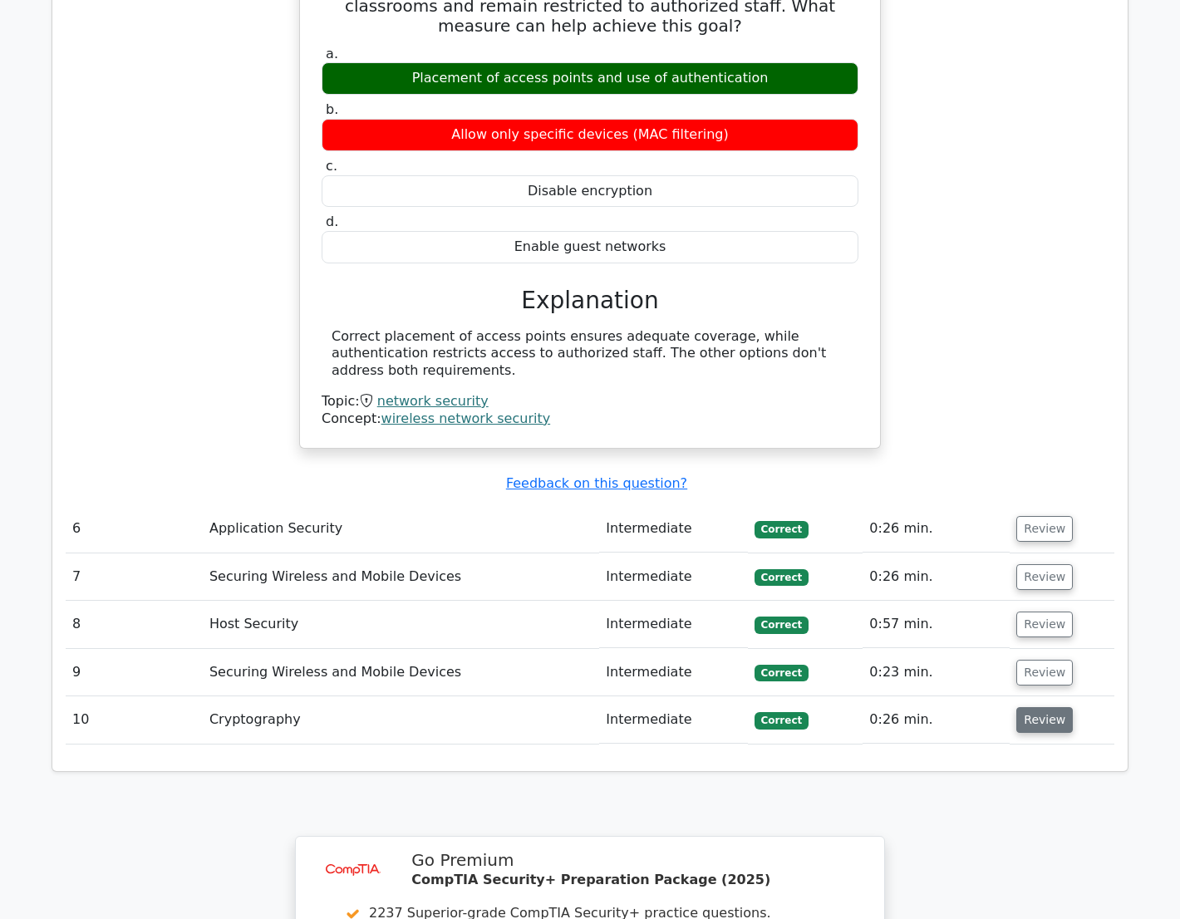
scroll to position [3776, 0]
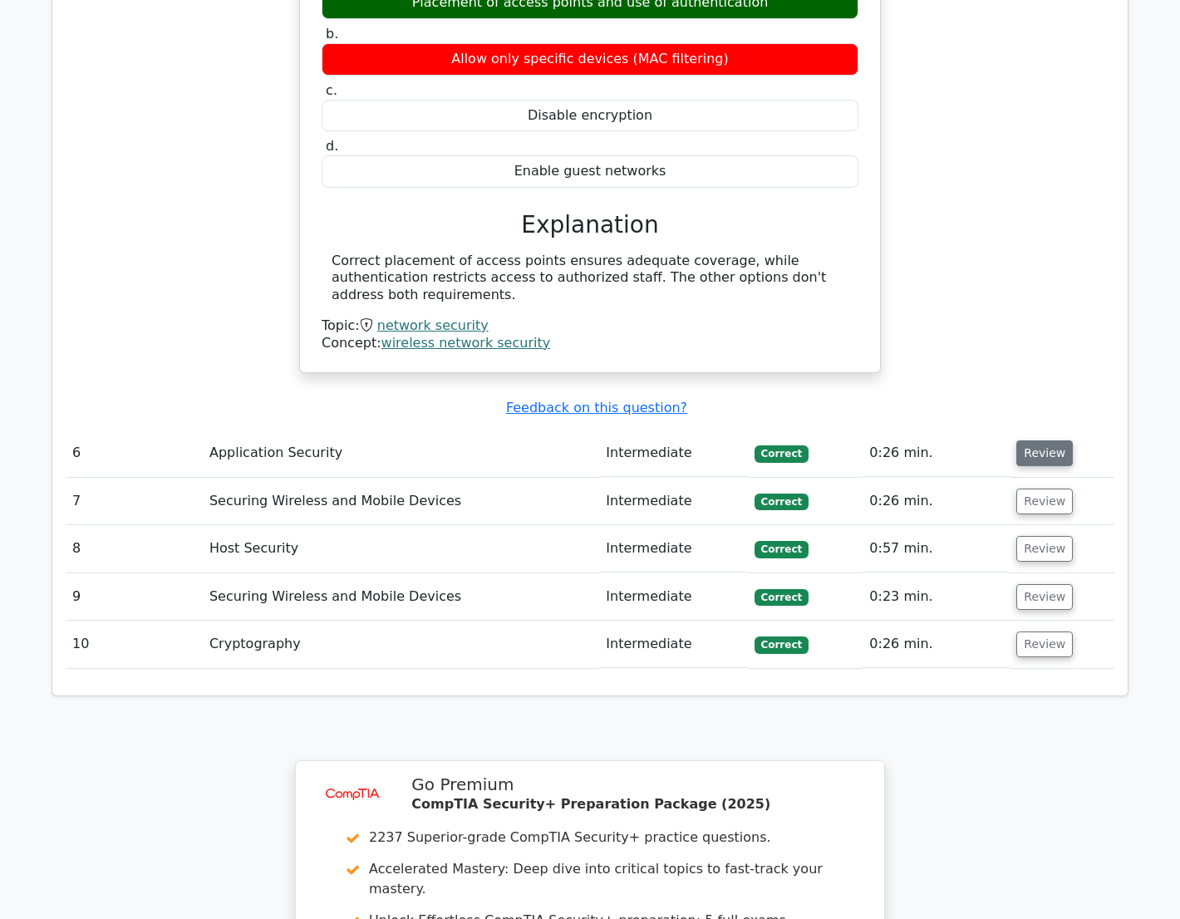
click at [1041, 440] on button "Review" at bounding box center [1044, 453] width 56 height 26
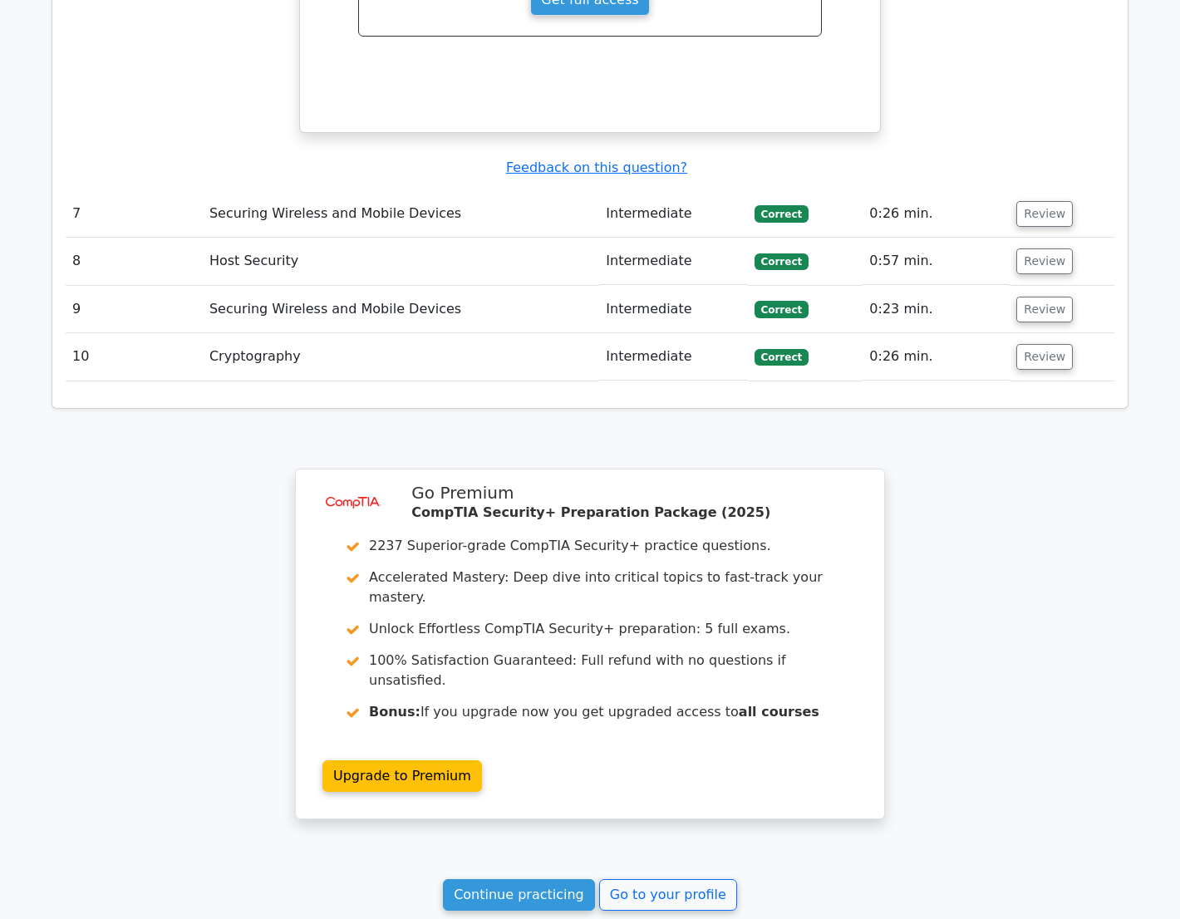
scroll to position [4852, 0]
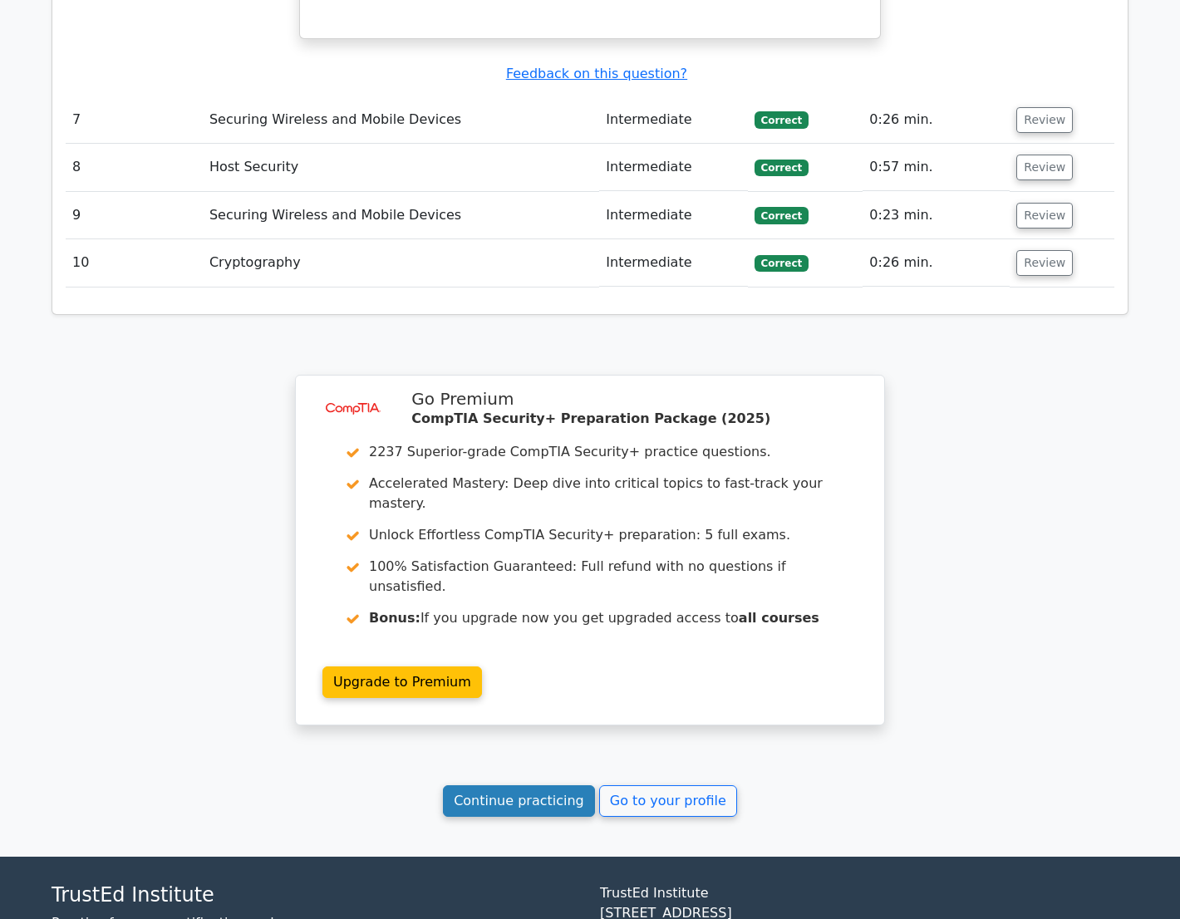
click at [565, 785] on link "Continue practicing" at bounding box center [519, 801] width 152 height 32
